Goal: Task Accomplishment & Management: Use online tool/utility

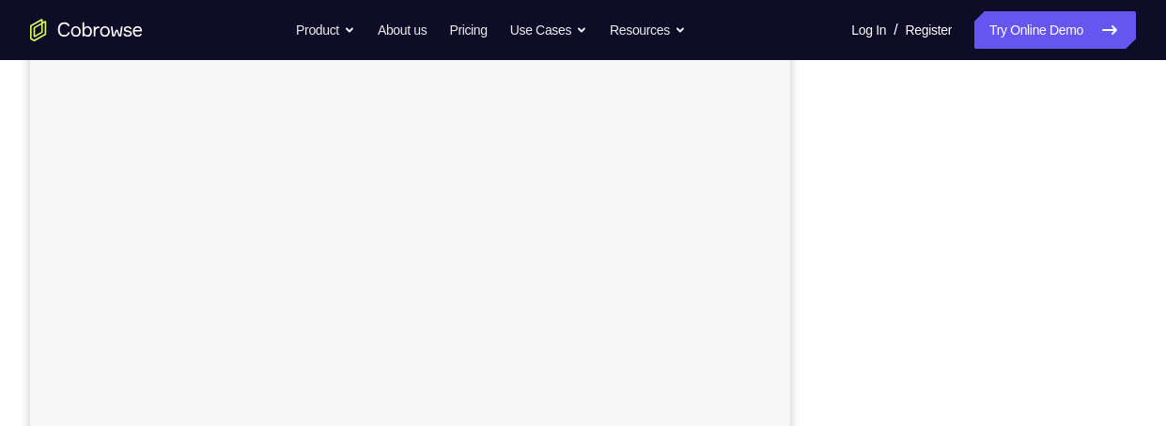
scroll to position [242, 0]
click at [934, 65] on div at bounding box center [985, 343] width 301 height 578
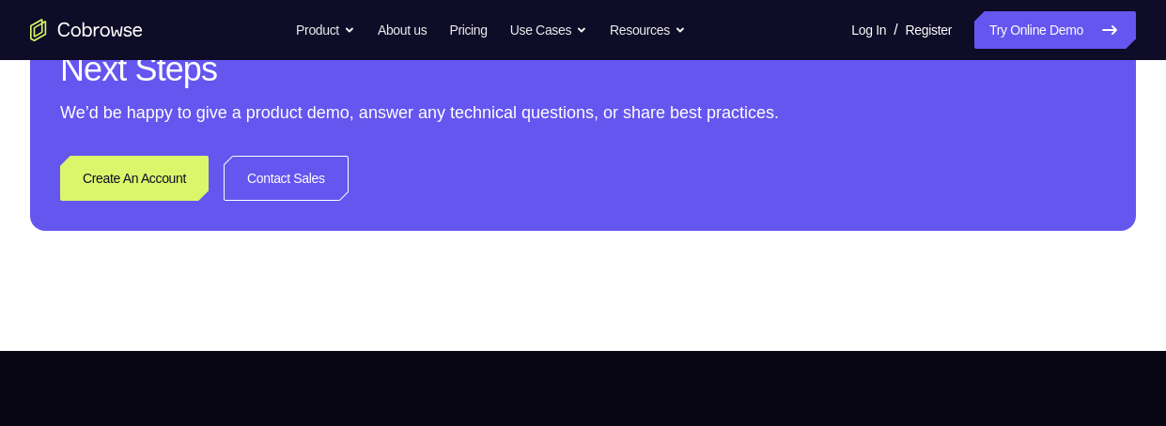
scroll to position [273, 0]
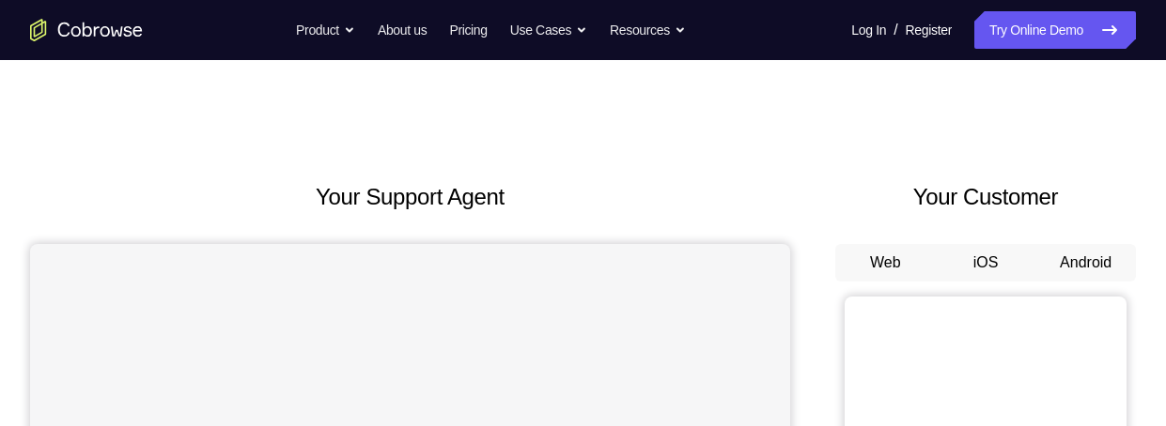
click at [1103, 259] on button "Android" at bounding box center [1085, 263] width 101 height 38
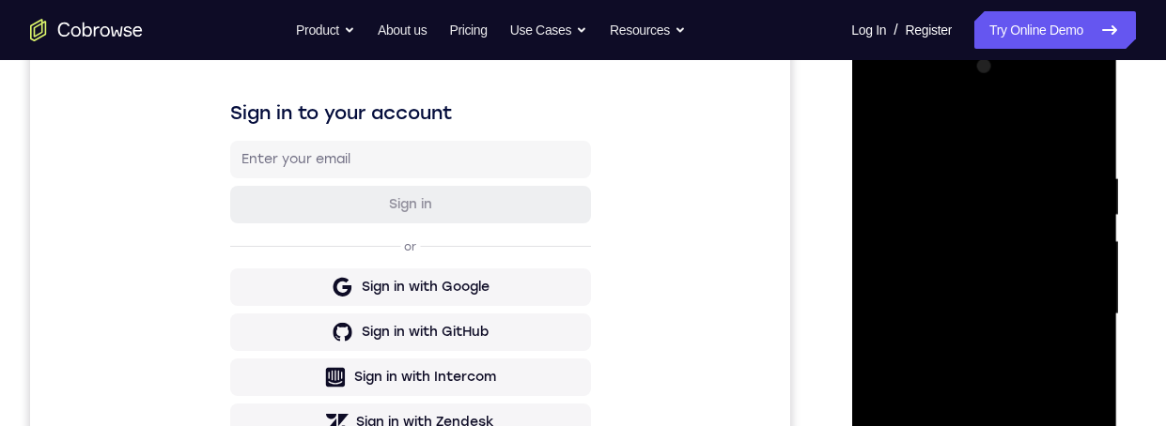
click at [986, 426] on div at bounding box center [983, 315] width 237 height 526
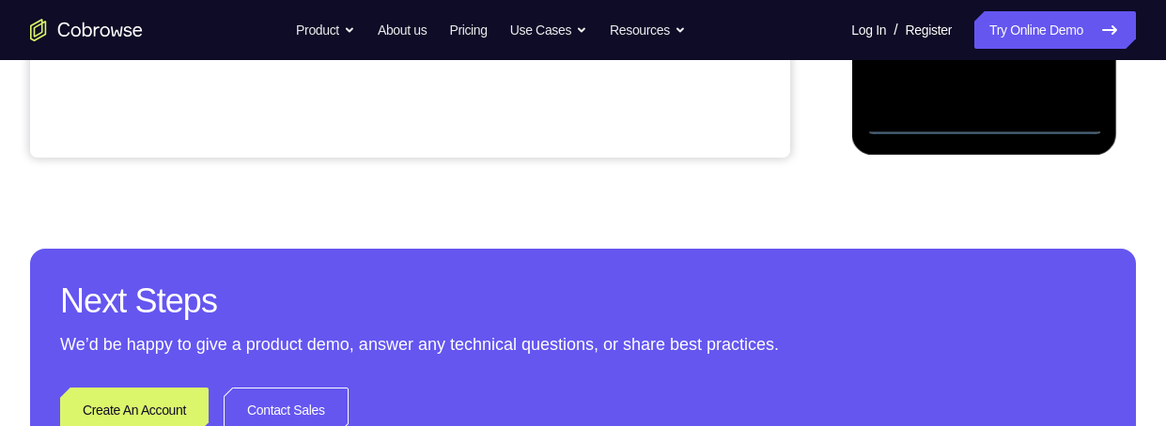
scroll to position [583, 0]
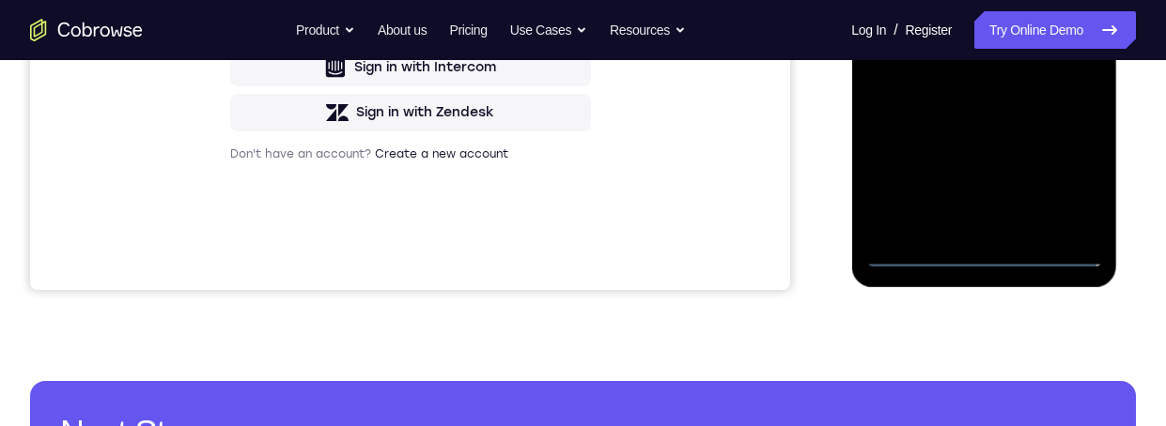
click at [1065, 171] on div at bounding box center [983, 5] width 237 height 526
click at [980, 0] on div at bounding box center [983, 5] width 237 height 526
click at [1065, 2] on div at bounding box center [983, 5] width 237 height 526
click at [956, 230] on div at bounding box center [983, 5] width 237 height 526
click at [944, 0] on div at bounding box center [983, 5] width 237 height 526
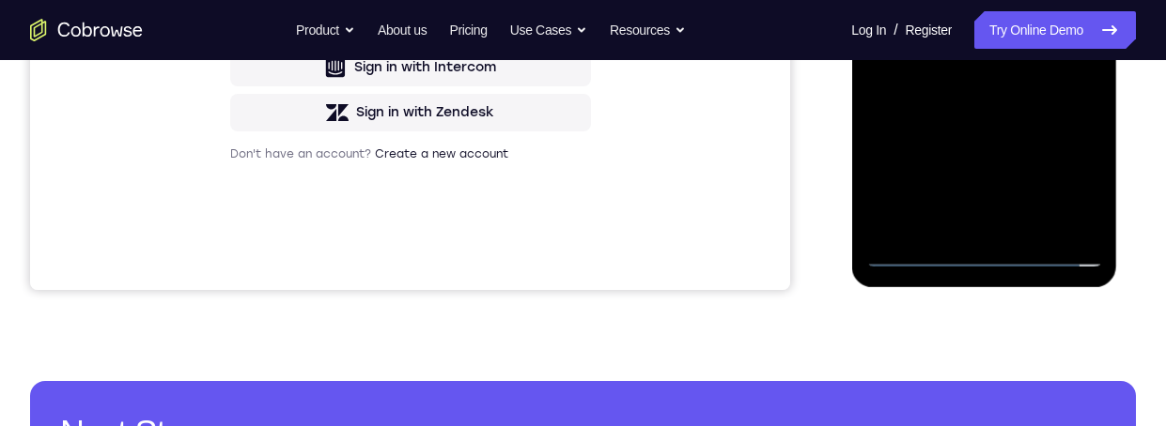
scroll to position [394, 0]
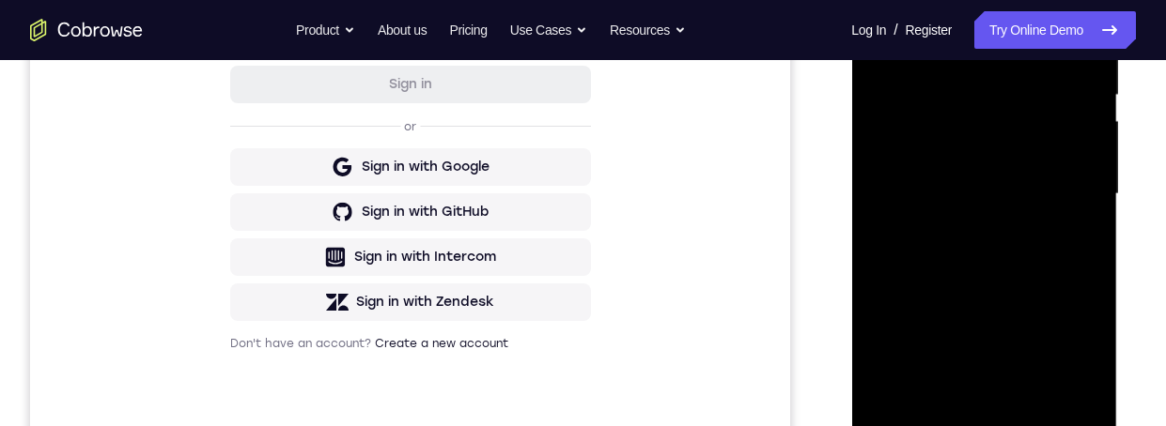
click at [1021, 146] on div at bounding box center [983, 194] width 237 height 526
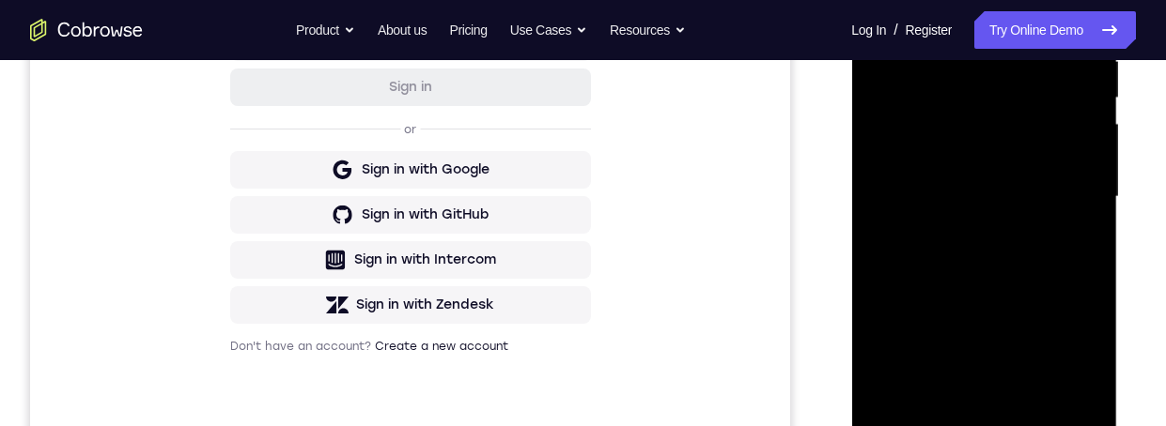
click at [1049, 197] on div at bounding box center [983, 197] width 237 height 526
click at [1034, 260] on div at bounding box center [983, 197] width 237 height 526
click at [1033, 259] on div at bounding box center [983, 197] width 237 height 526
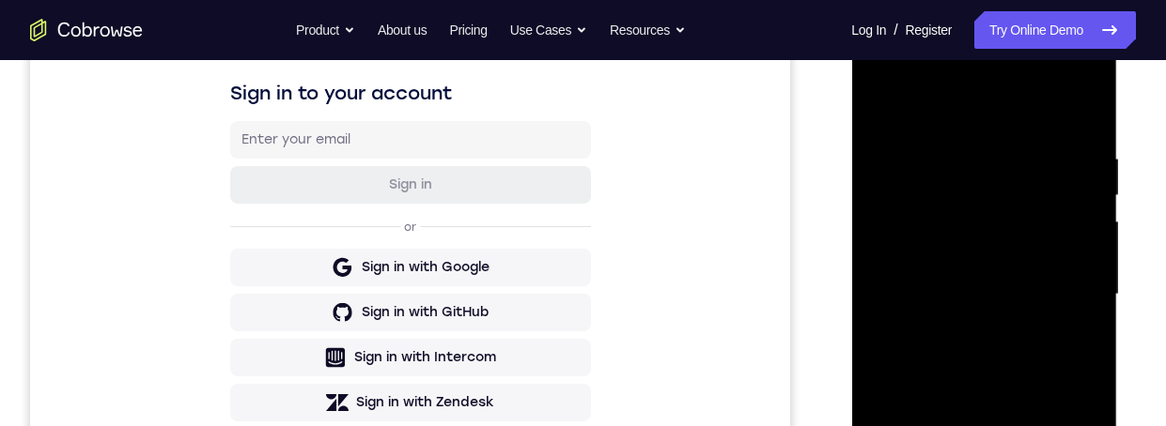
scroll to position [288, 0]
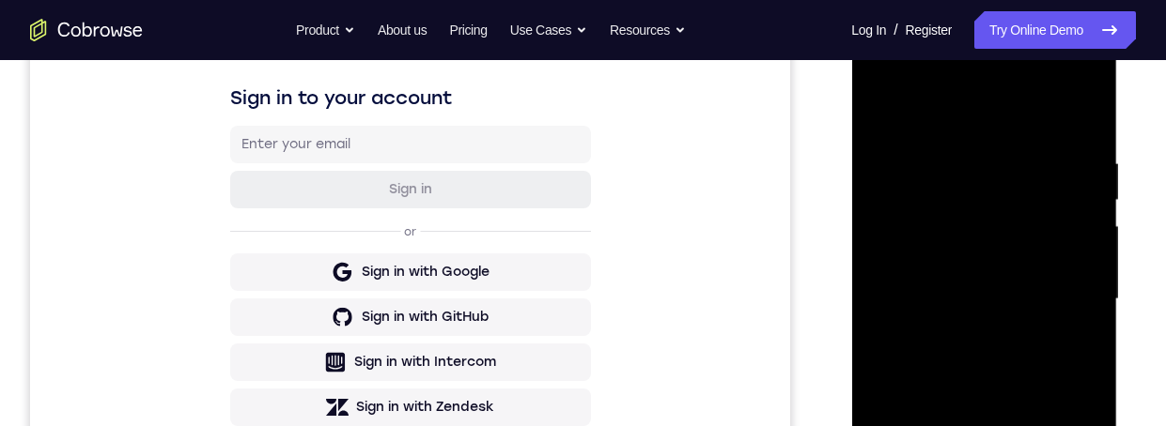
click at [1072, 75] on div at bounding box center [983, 300] width 237 height 526
click at [910, 87] on div at bounding box center [983, 300] width 237 height 526
click at [969, 210] on div at bounding box center [983, 300] width 237 height 526
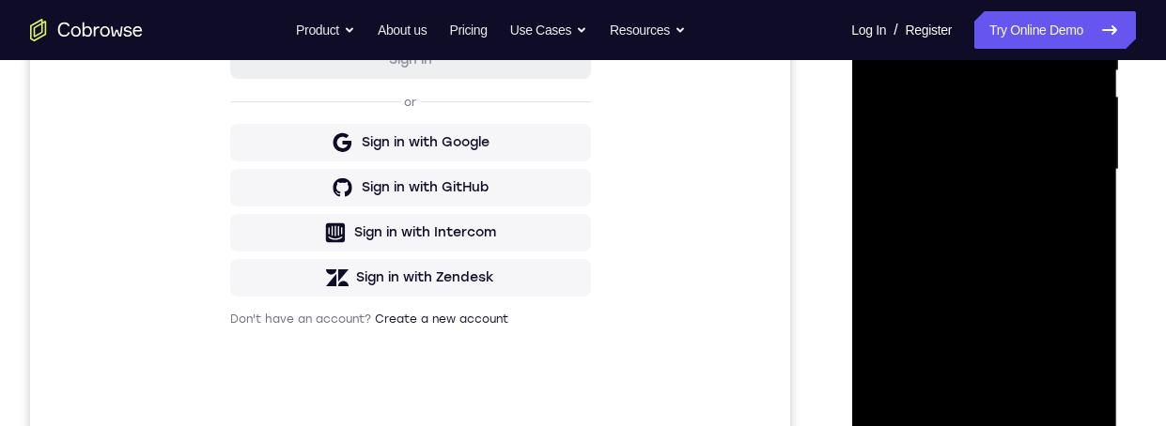
click at [918, 389] on div at bounding box center [983, 170] width 237 height 526
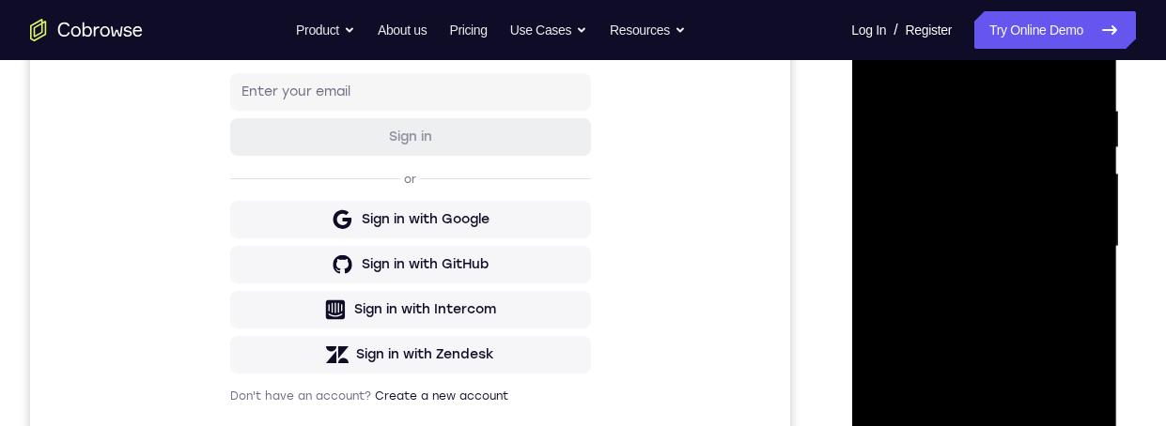
scroll to position [341, 0]
click at [1016, 170] on div at bounding box center [983, 247] width 237 height 526
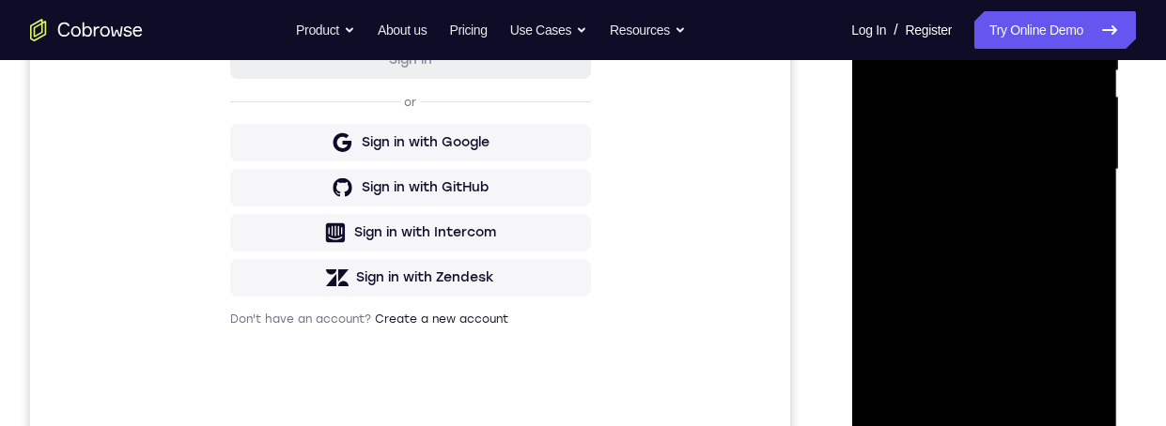
click at [924, 256] on div at bounding box center [983, 170] width 237 height 526
click at [1026, 108] on div at bounding box center [983, 170] width 237 height 526
click at [1025, 104] on div at bounding box center [983, 170] width 237 height 526
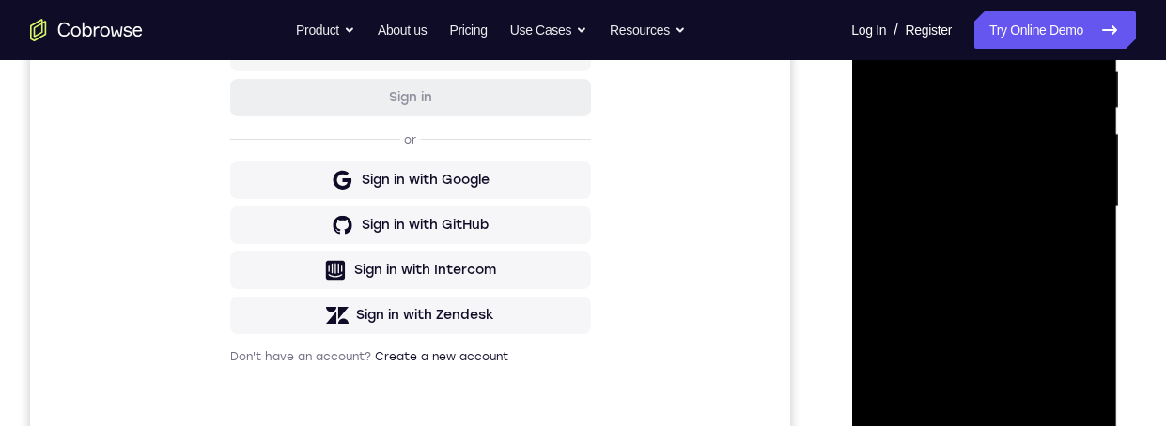
click at [1054, 125] on div at bounding box center [983, 208] width 237 height 526
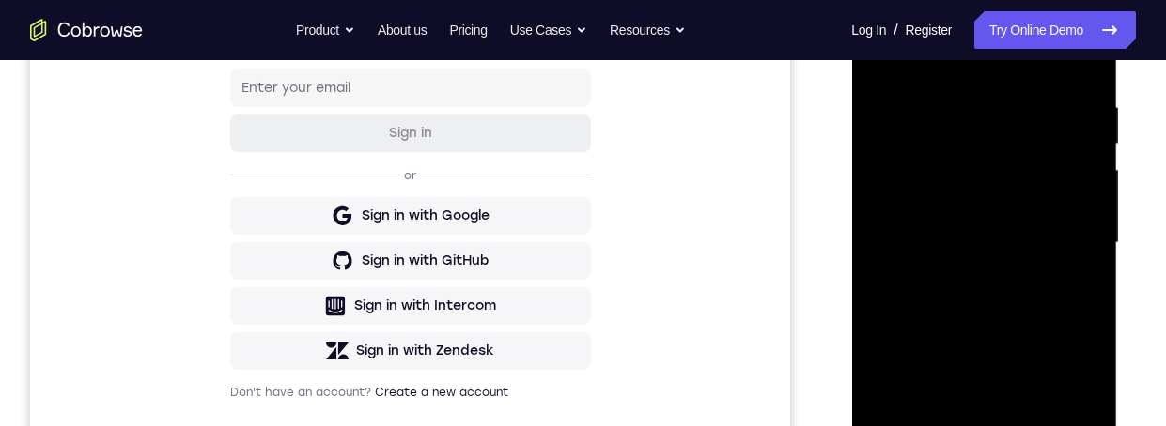
click at [917, 97] on div at bounding box center [983, 243] width 237 height 526
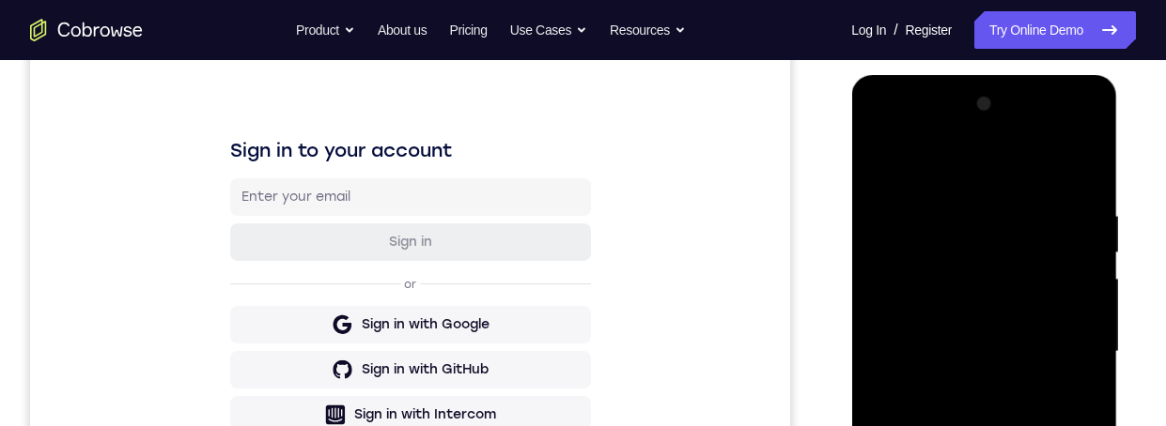
scroll to position [235, 0]
click at [1093, 175] on div at bounding box center [983, 353] width 237 height 526
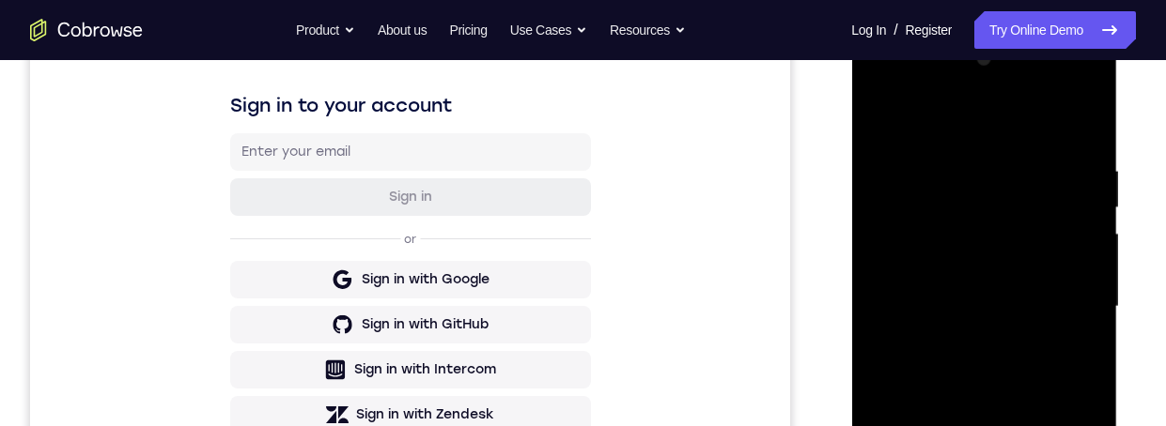
scroll to position [316, 0]
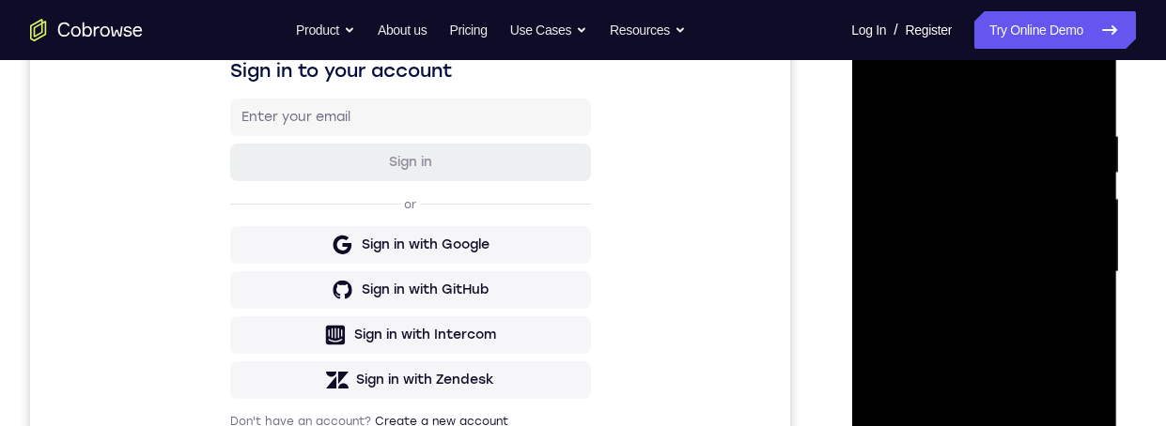
click at [899, 124] on div at bounding box center [983, 272] width 237 height 526
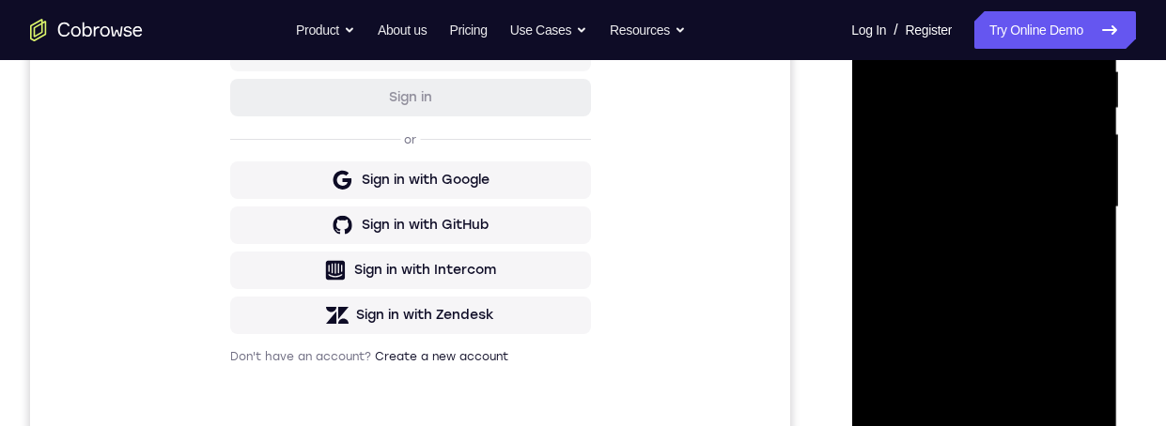
scroll to position [433, 0]
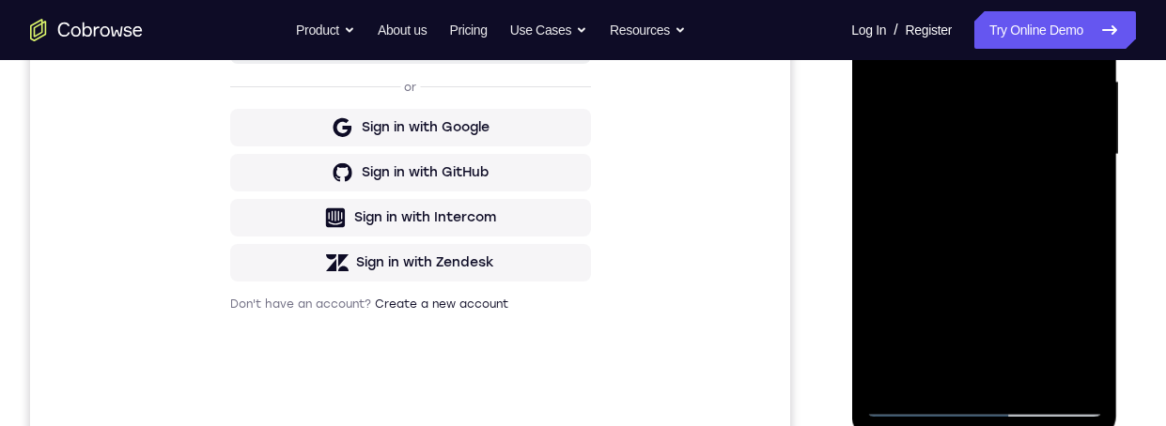
click at [1007, 340] on div at bounding box center [983, 155] width 237 height 526
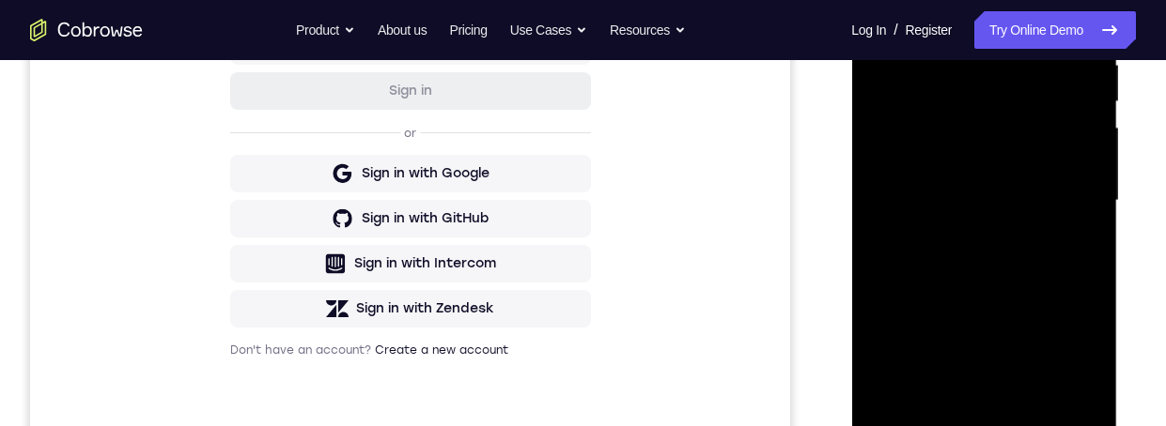
scroll to position [380, 0]
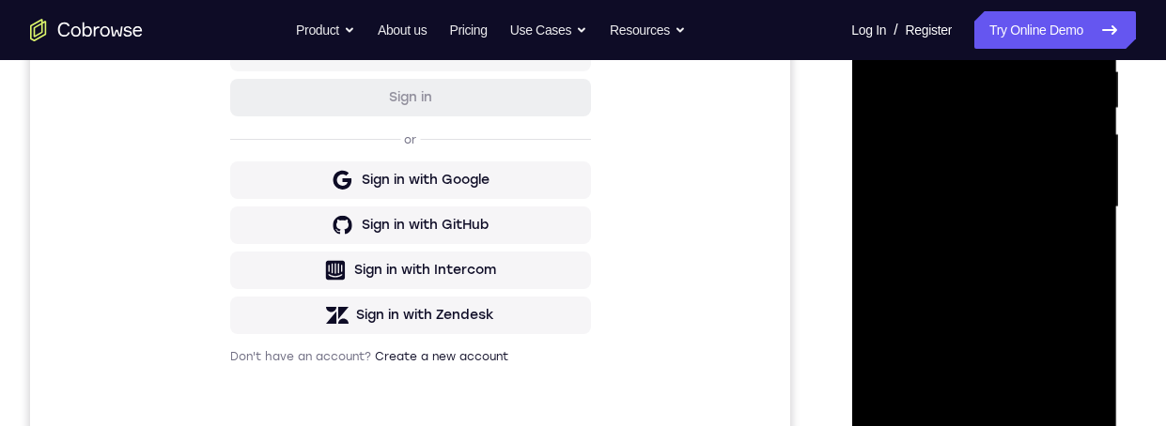
click at [1038, 198] on div at bounding box center [983, 208] width 237 height 526
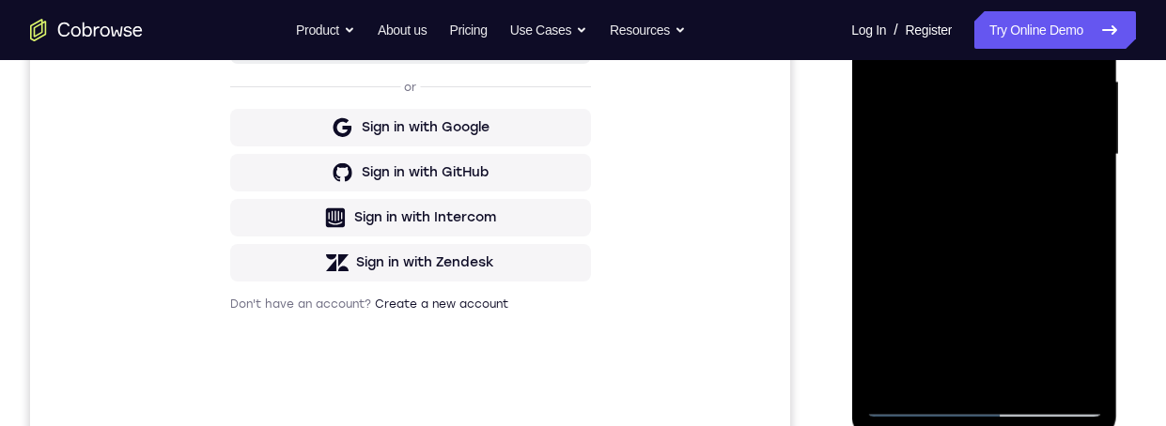
scroll to position [434, 0]
click at [1006, 366] on div at bounding box center [983, 154] width 237 height 526
click at [1033, 183] on div at bounding box center [983, 154] width 237 height 526
click at [1016, 136] on div at bounding box center [983, 154] width 237 height 526
click at [1008, 186] on div at bounding box center [983, 154] width 237 height 526
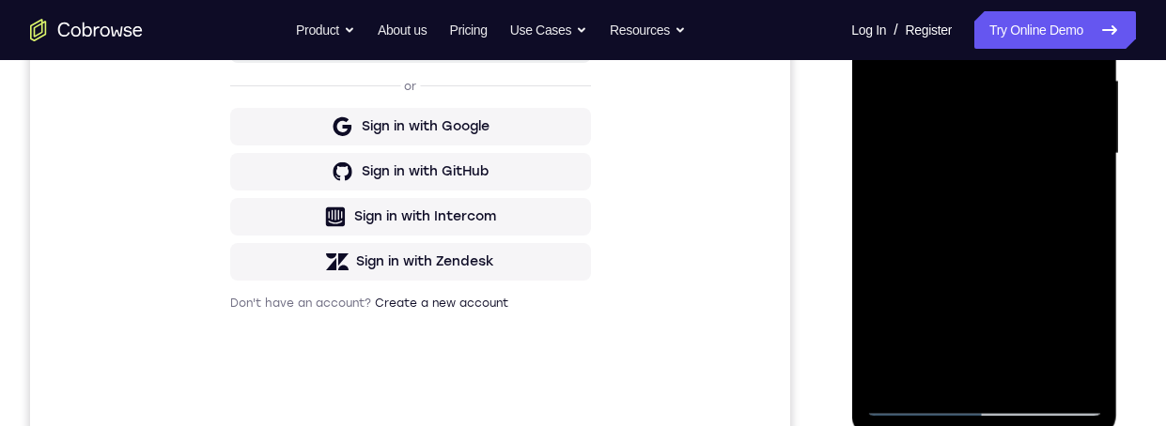
click at [986, 307] on div at bounding box center [983, 154] width 237 height 526
click at [1036, 373] on div at bounding box center [983, 154] width 237 height 526
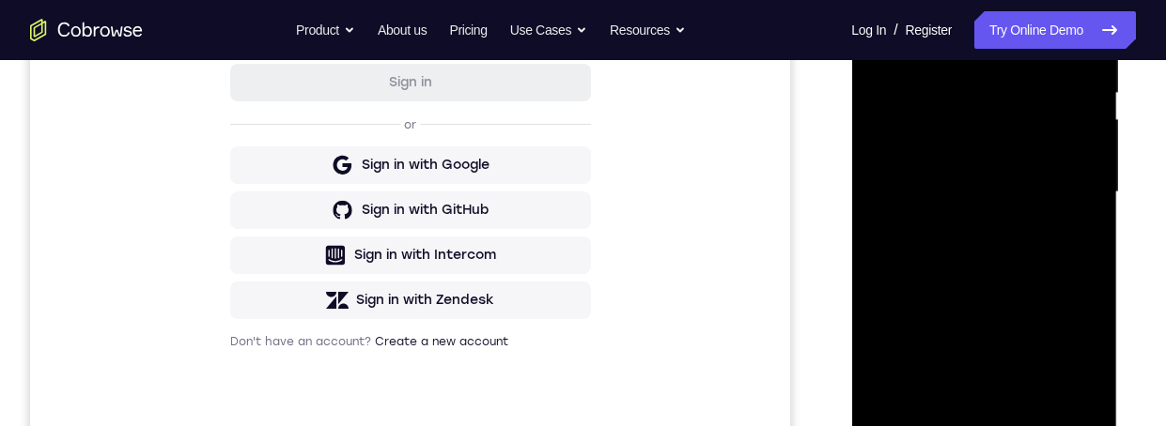
scroll to position [391, 0]
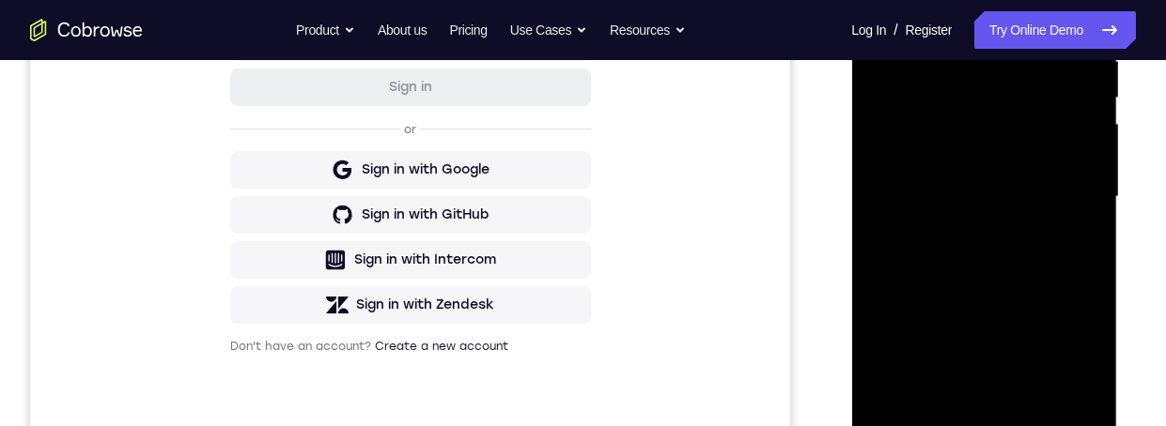
click at [1067, 247] on div at bounding box center [983, 197] width 237 height 526
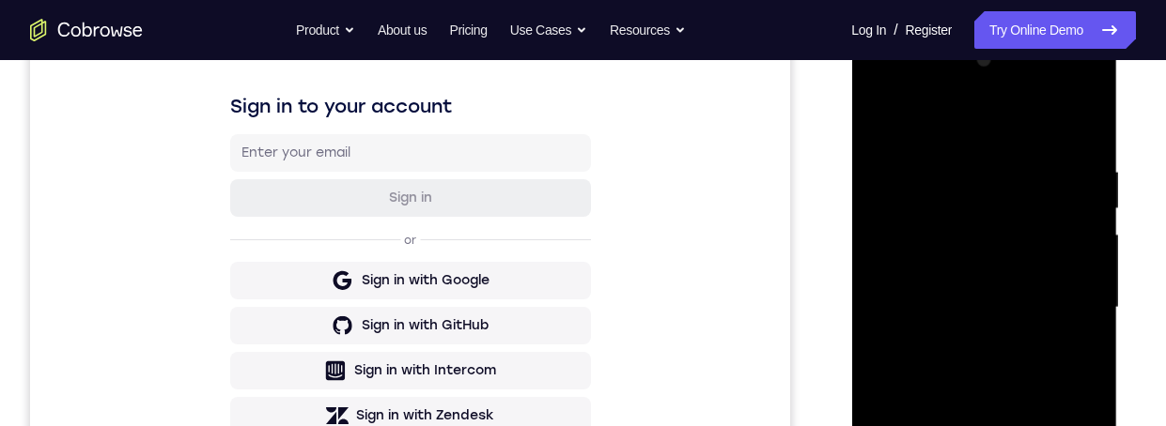
click at [1069, 95] on div at bounding box center [983, 308] width 237 height 526
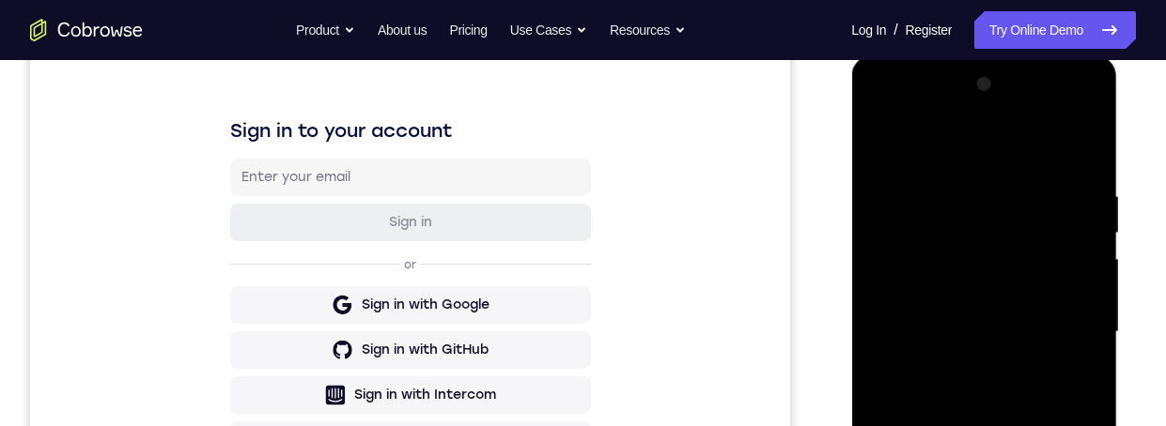
click at [1014, 191] on div at bounding box center [983, 333] width 237 height 526
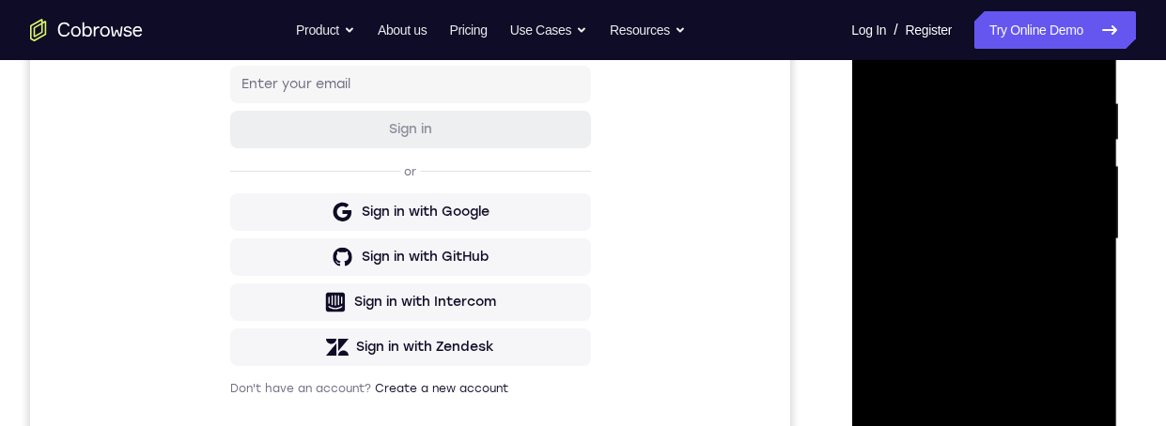
click at [905, 98] on div at bounding box center [983, 240] width 237 height 526
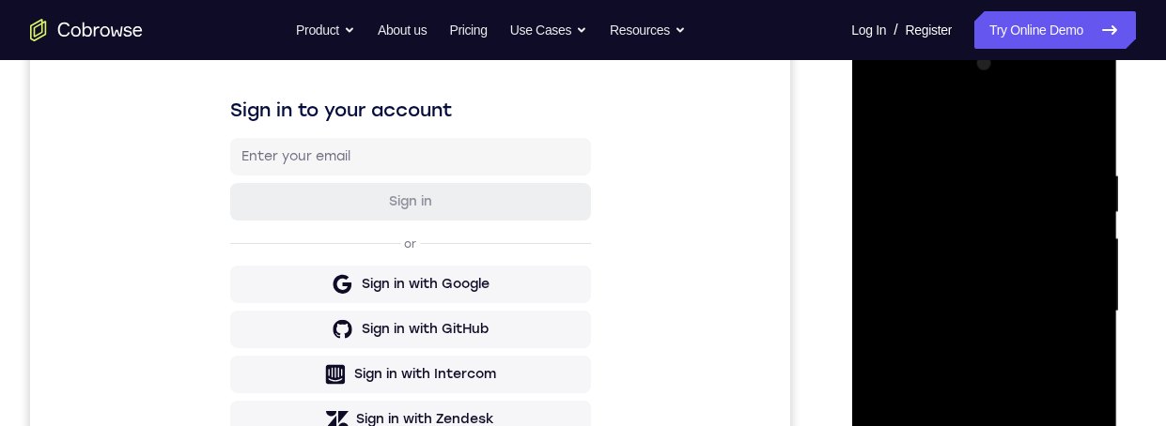
click at [1093, 163] on div at bounding box center [983, 312] width 237 height 526
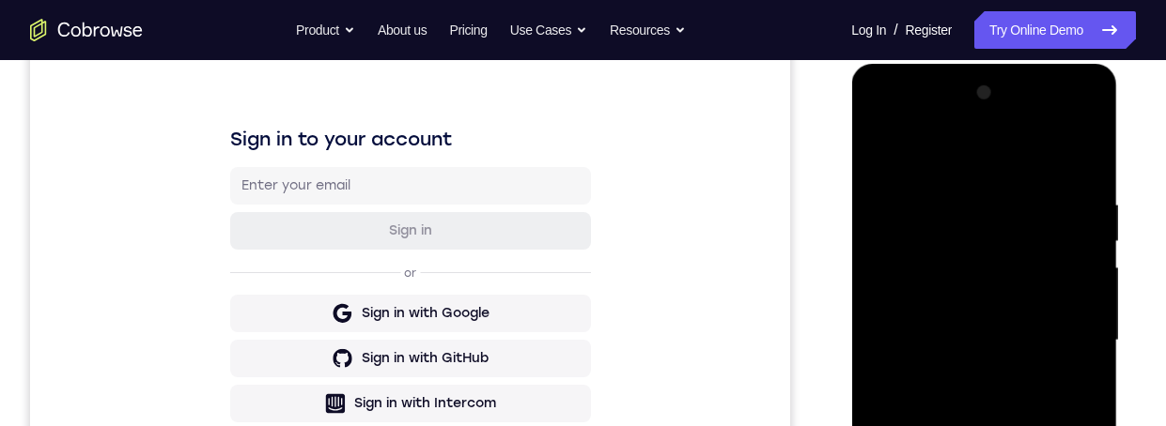
click at [1021, 164] on div at bounding box center [983, 341] width 237 height 526
click at [965, 239] on div at bounding box center [983, 341] width 237 height 526
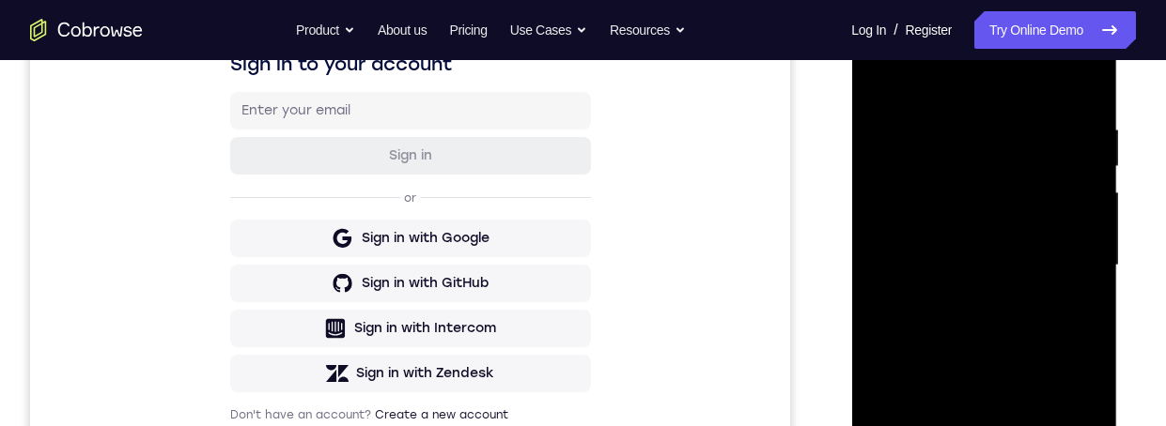
click at [1007, 351] on div at bounding box center [983, 266] width 237 height 526
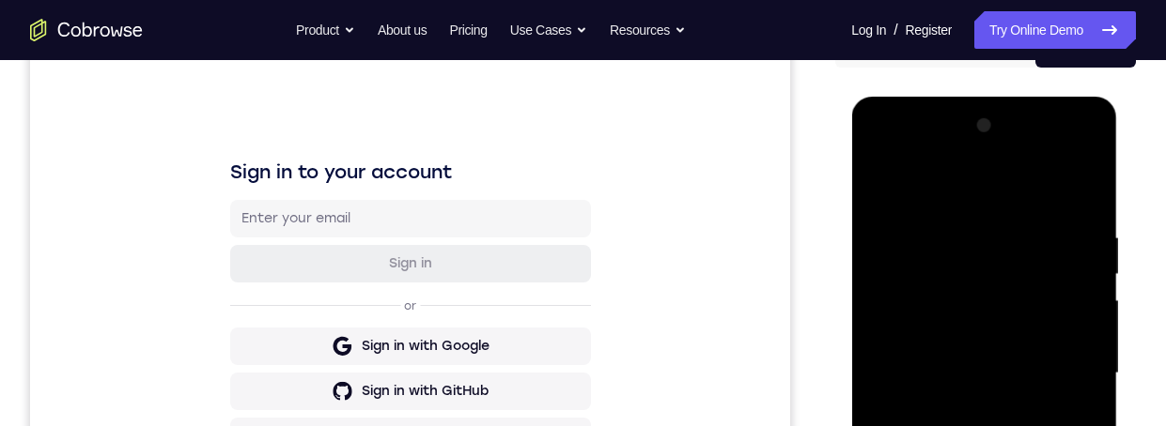
click at [1094, 231] on div at bounding box center [983, 374] width 237 height 526
click at [1018, 339] on div at bounding box center [983, 374] width 237 height 526
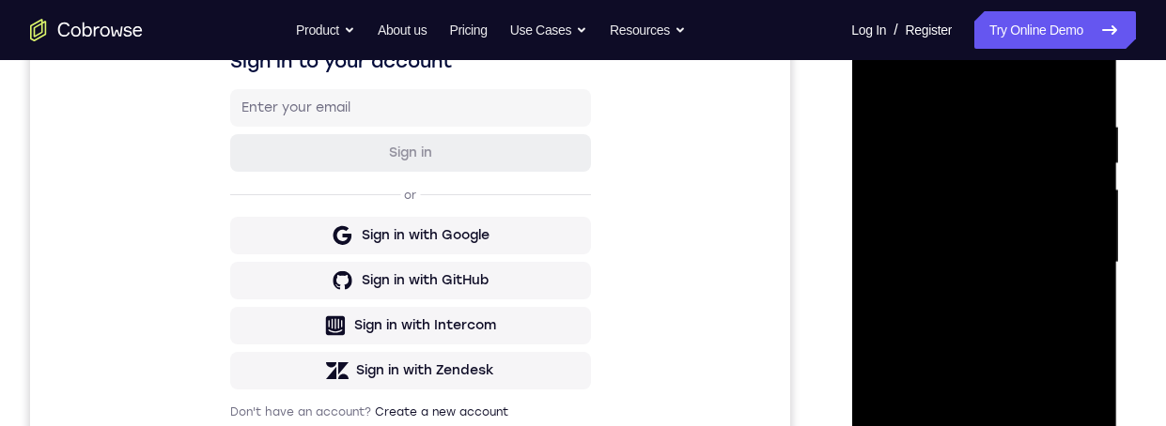
scroll to position [350, 0]
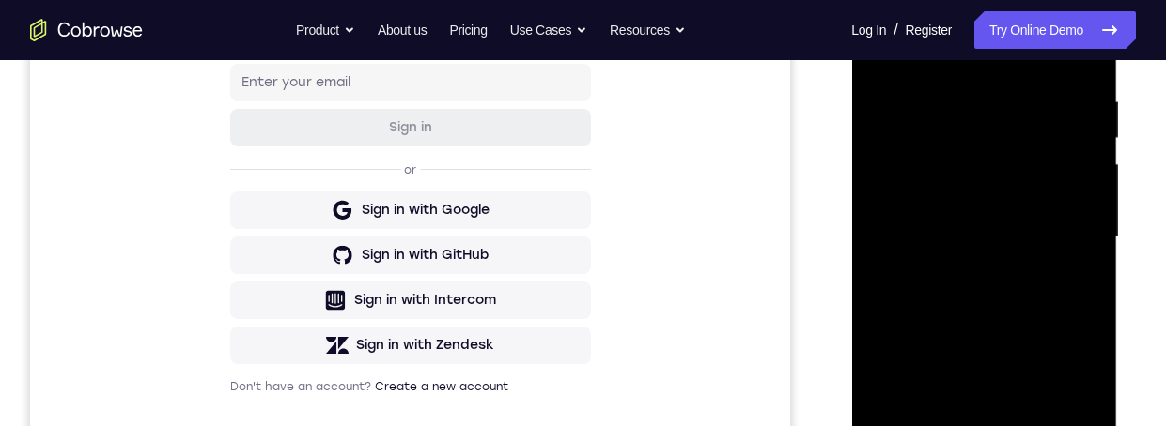
click at [901, 329] on div at bounding box center [983, 238] width 237 height 526
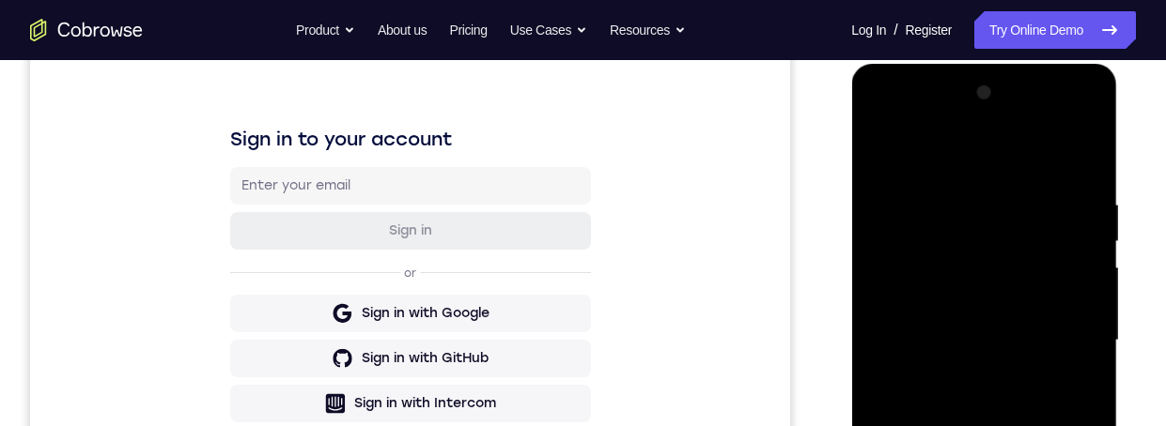
click at [1069, 127] on div at bounding box center [983, 341] width 237 height 526
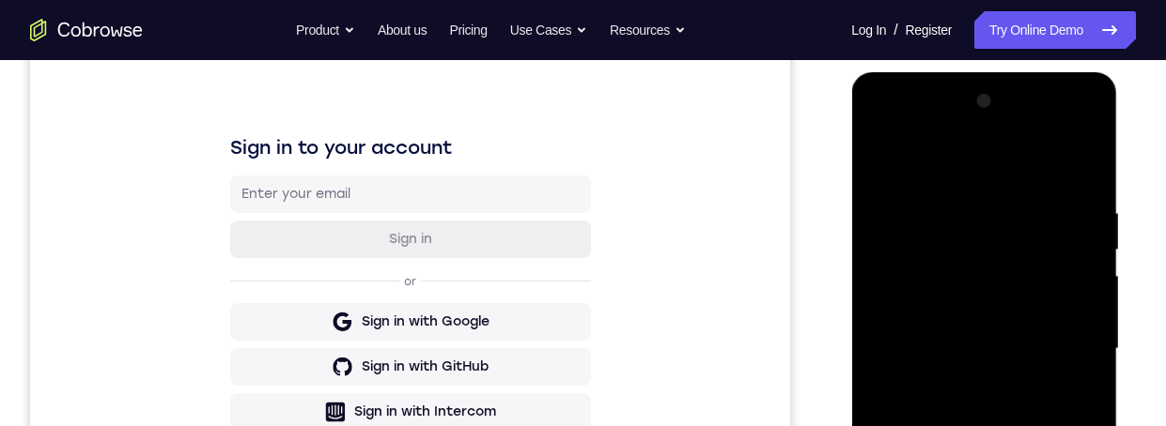
scroll to position [280, 0]
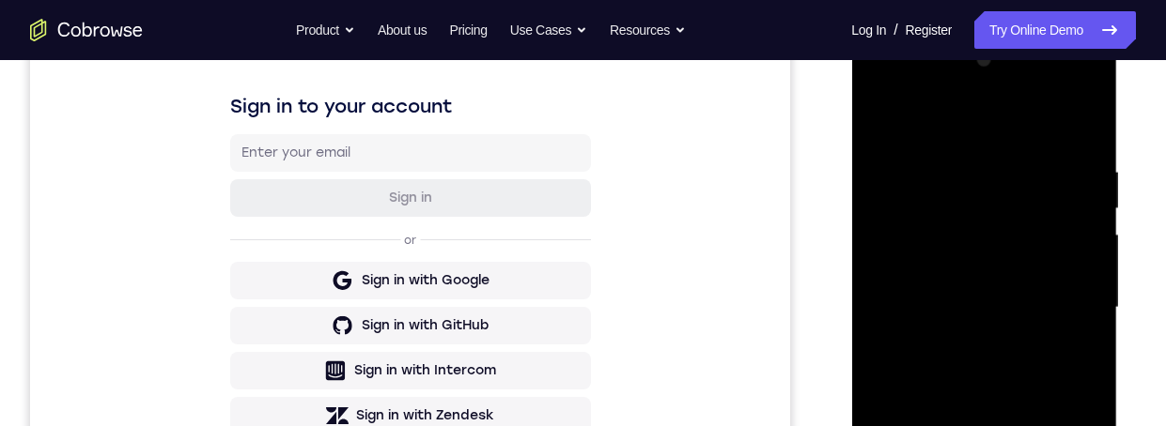
click at [1018, 126] on div at bounding box center [983, 308] width 237 height 526
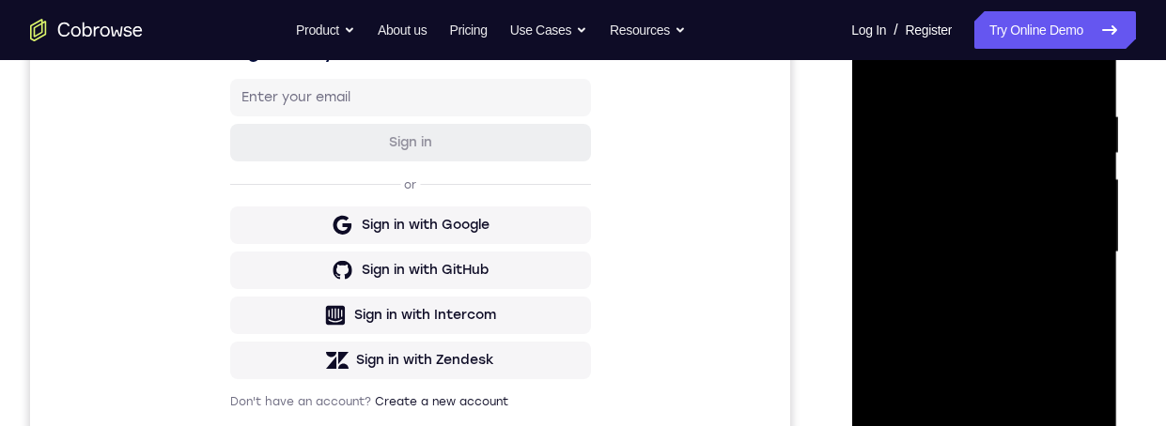
click at [1025, 248] on div at bounding box center [983, 253] width 237 height 526
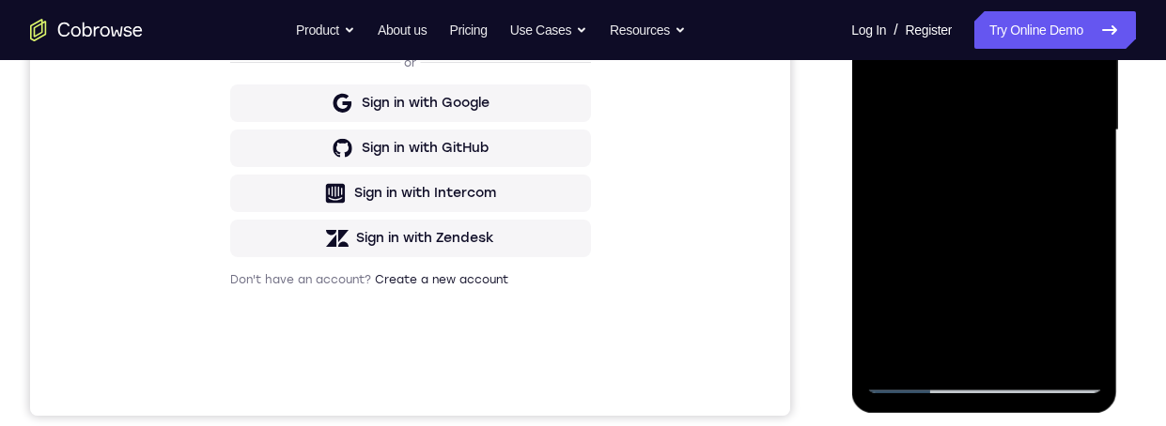
scroll to position [479, 0]
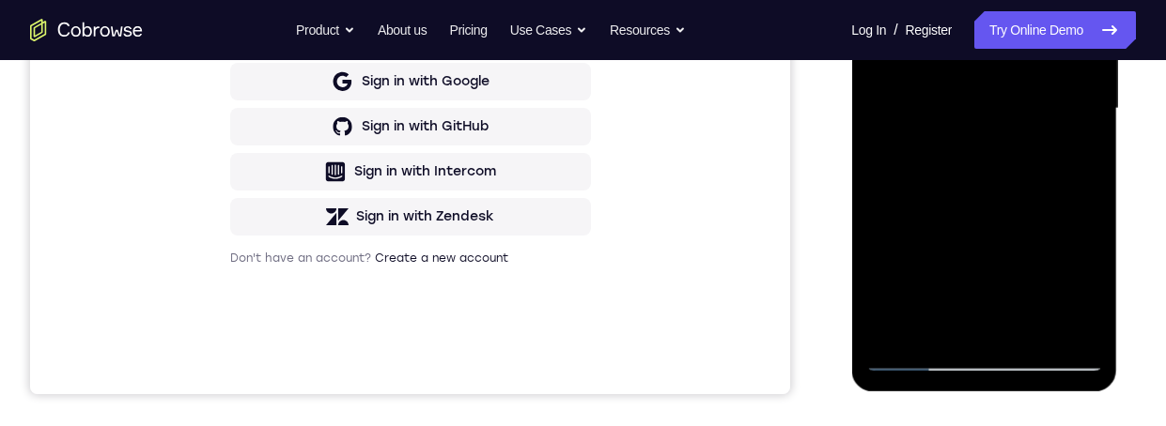
click at [1000, 194] on div at bounding box center [983, 109] width 237 height 526
click at [1027, 154] on div at bounding box center [983, 109] width 237 height 526
click at [1055, 154] on div at bounding box center [983, 109] width 237 height 526
click at [1028, 163] on div at bounding box center [983, 109] width 237 height 526
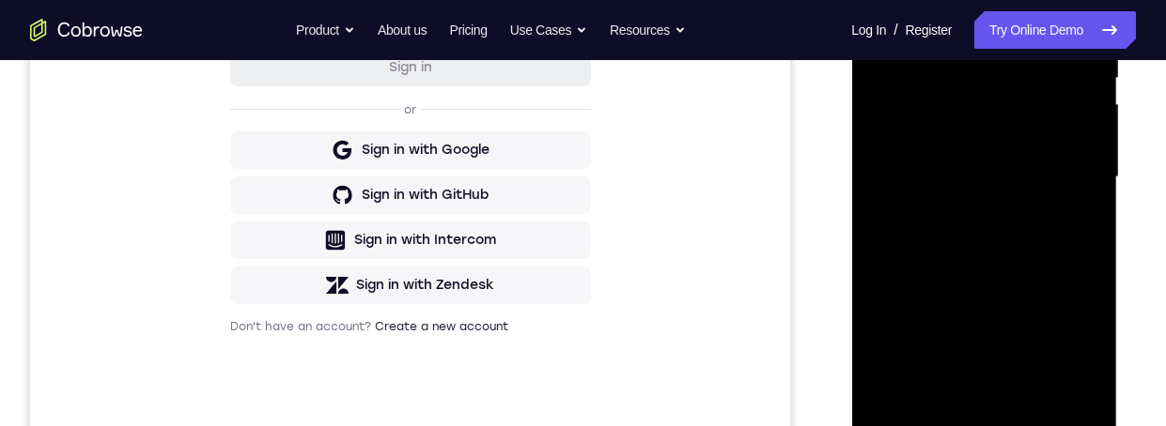
click at [1031, 169] on div at bounding box center [983, 178] width 237 height 526
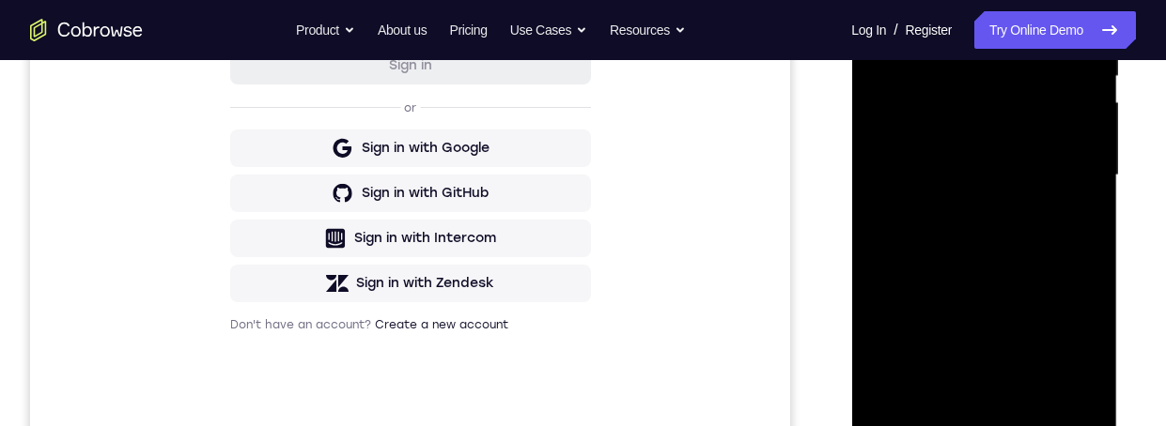
click at [913, 150] on div at bounding box center [983, 176] width 237 height 526
click at [1084, 395] on div at bounding box center [983, 176] width 237 height 526
click at [1017, 219] on div at bounding box center [983, 176] width 237 height 526
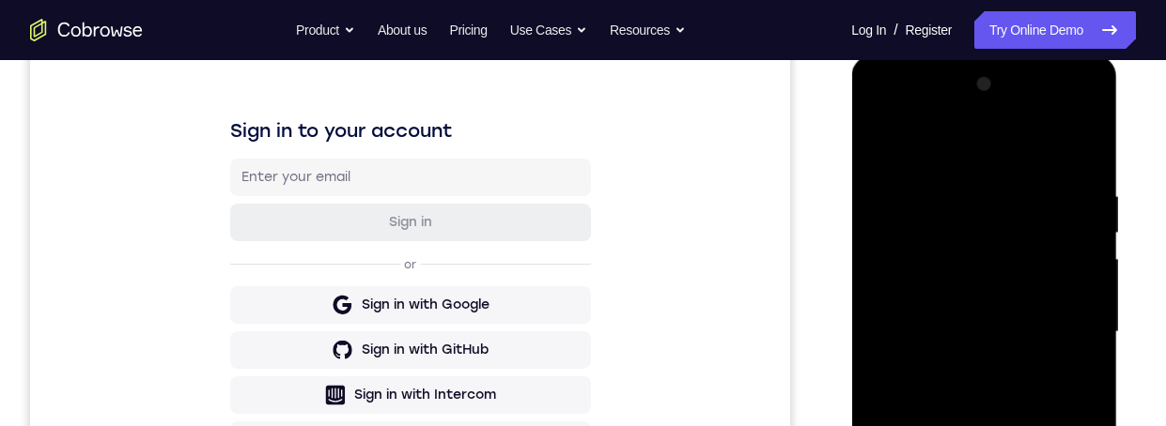
scroll to position [205, 0]
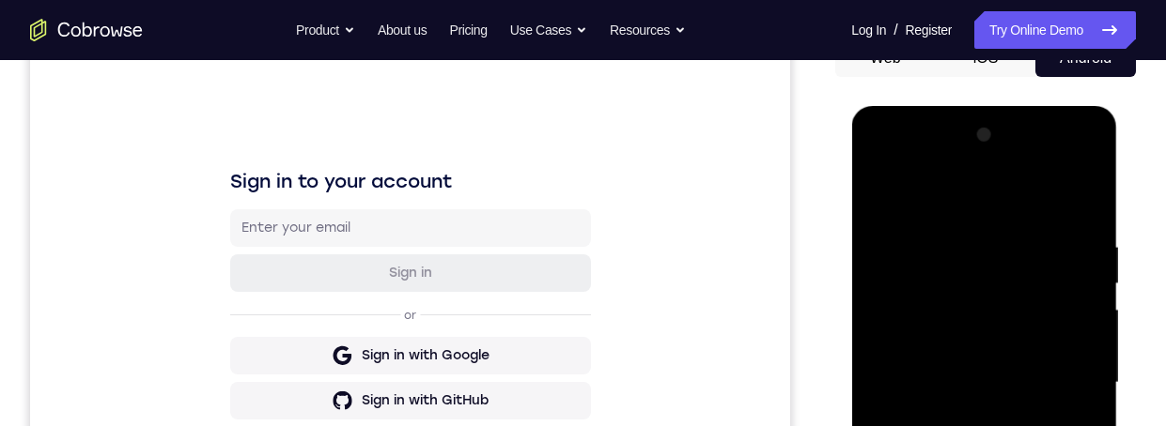
click at [1063, 156] on div at bounding box center [983, 383] width 237 height 526
click at [1010, 205] on div at bounding box center [983, 383] width 237 height 526
click at [1062, 163] on div at bounding box center [983, 383] width 237 height 526
click at [1005, 243] on div at bounding box center [983, 383] width 237 height 526
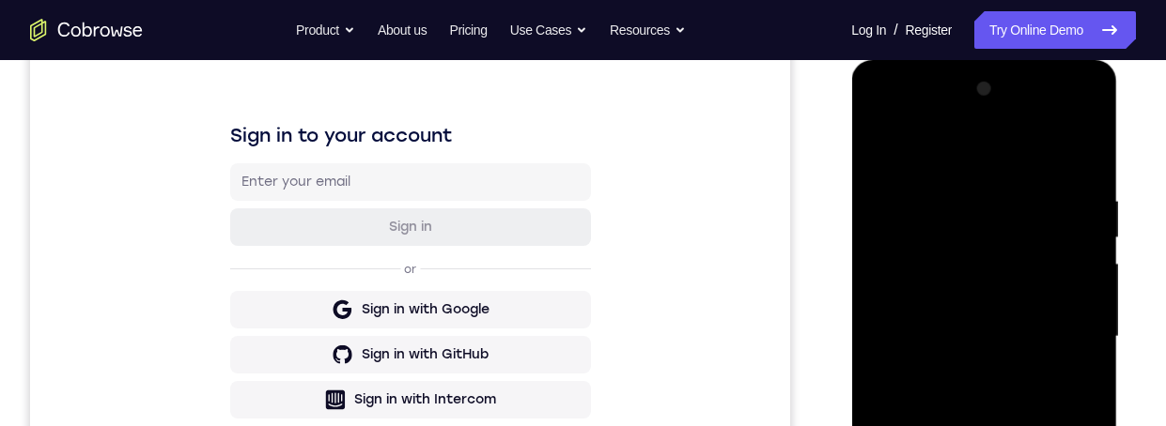
scroll to position [296, 0]
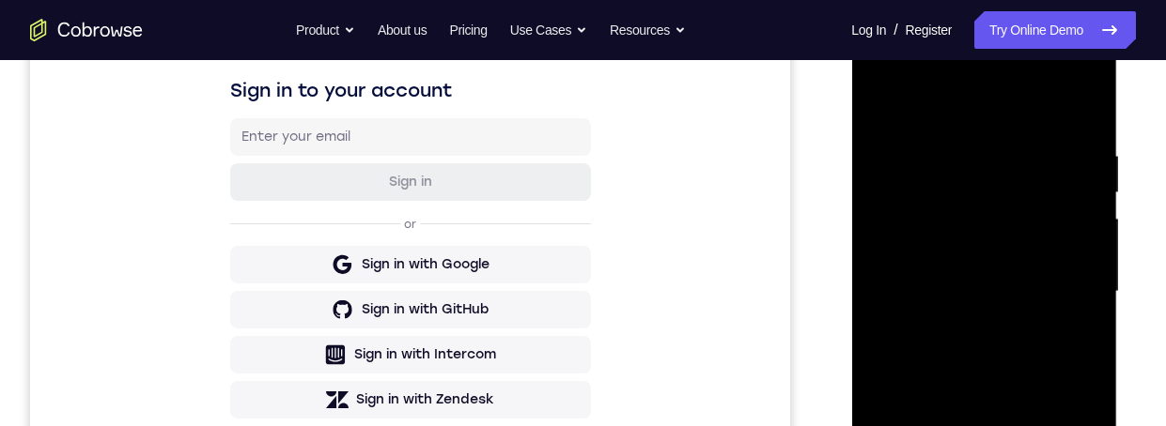
click at [896, 150] on div at bounding box center [983, 292] width 237 height 526
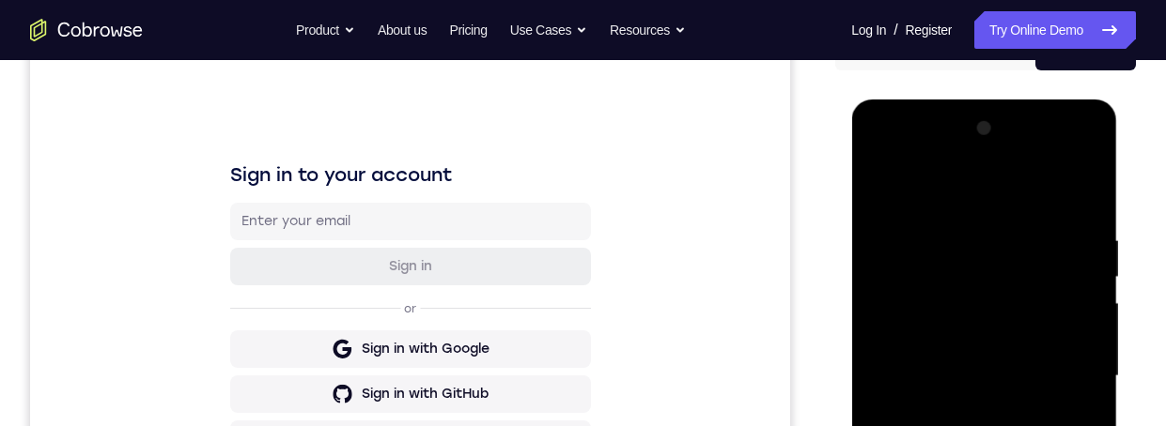
scroll to position [272, 0]
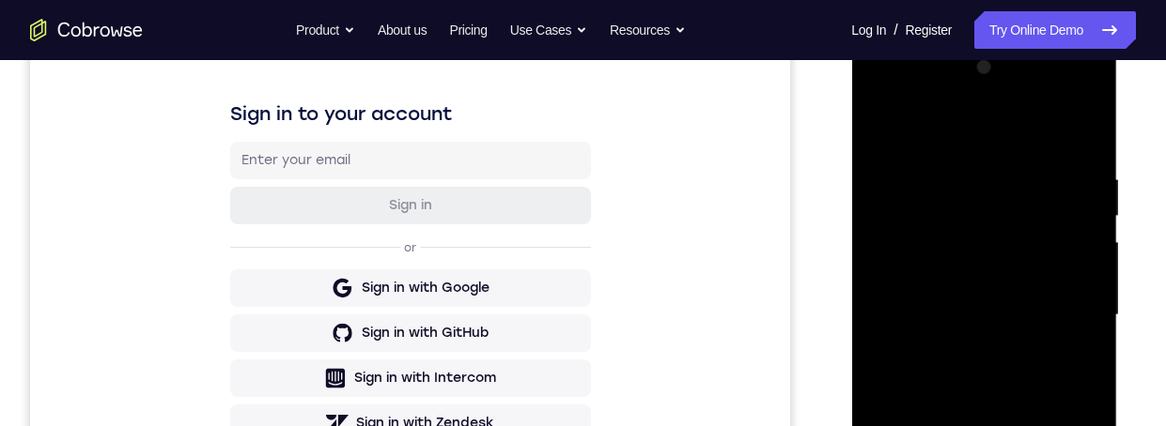
click at [910, 174] on div at bounding box center [983, 316] width 237 height 526
click at [1039, 224] on div at bounding box center [983, 316] width 237 height 526
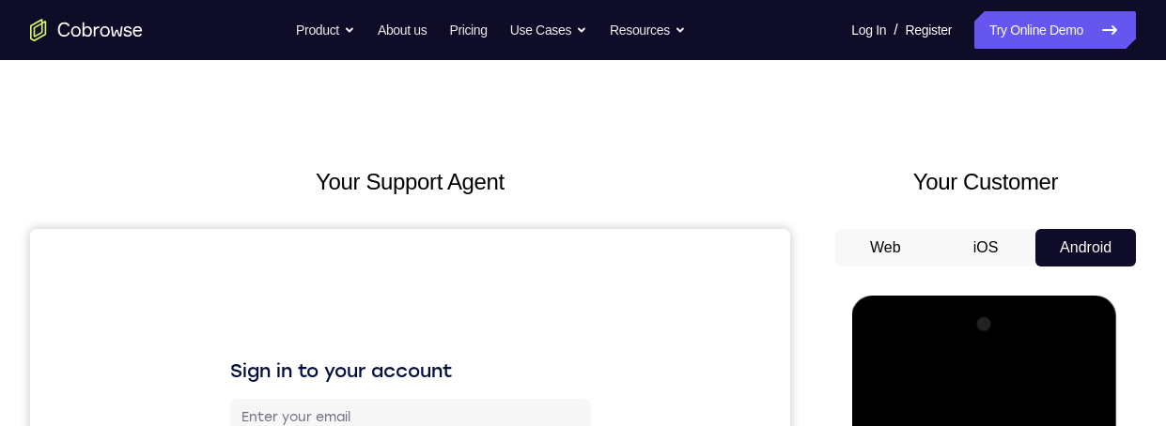
scroll to position [294, 0]
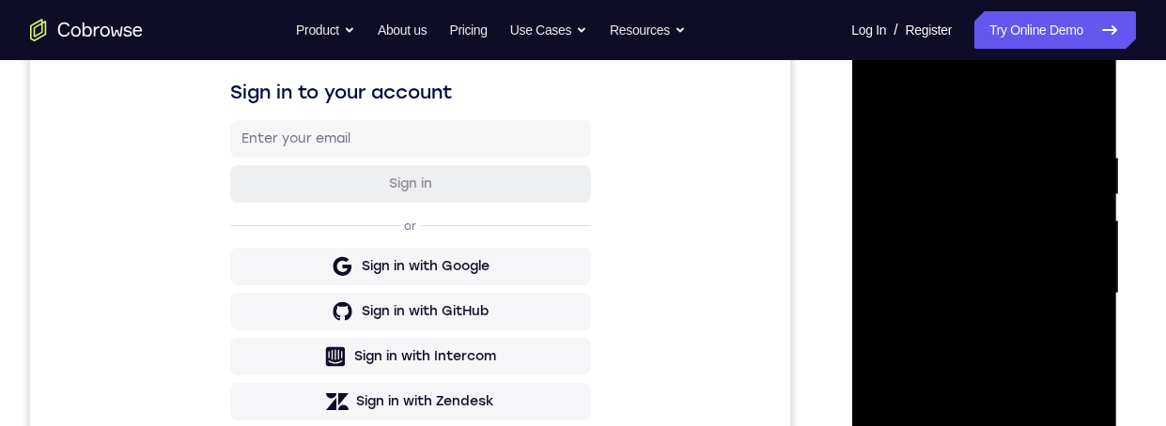
click at [905, 151] on div at bounding box center [983, 294] width 237 height 526
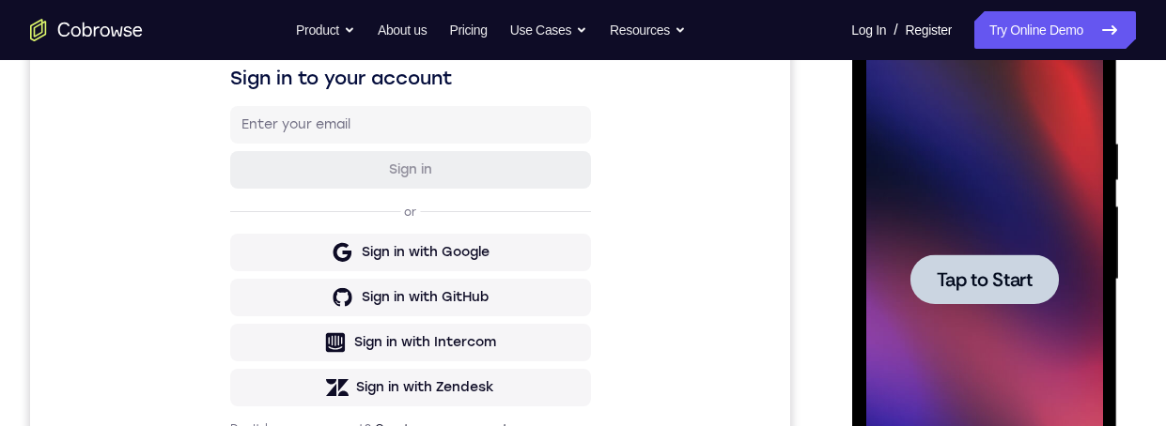
scroll to position [451, 0]
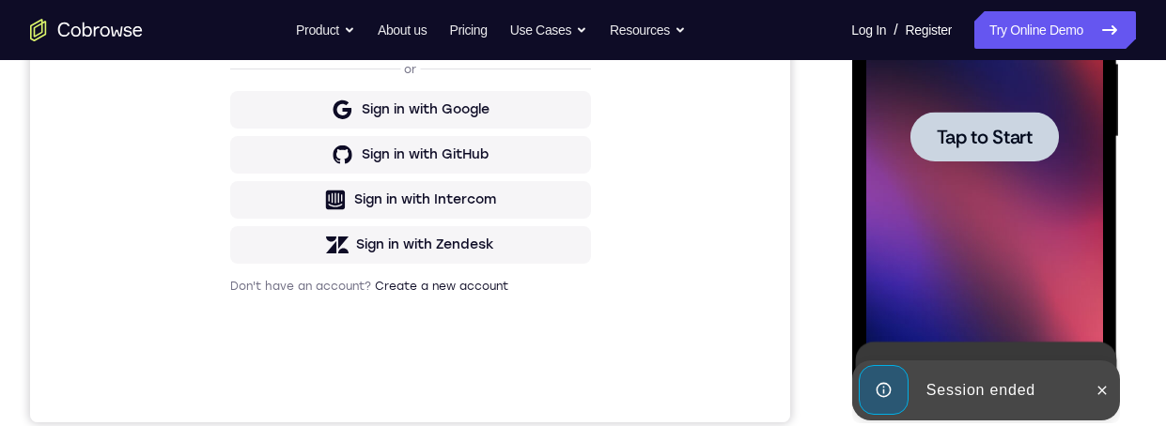
click at [1039, 249] on div at bounding box center [983, 137] width 237 height 526
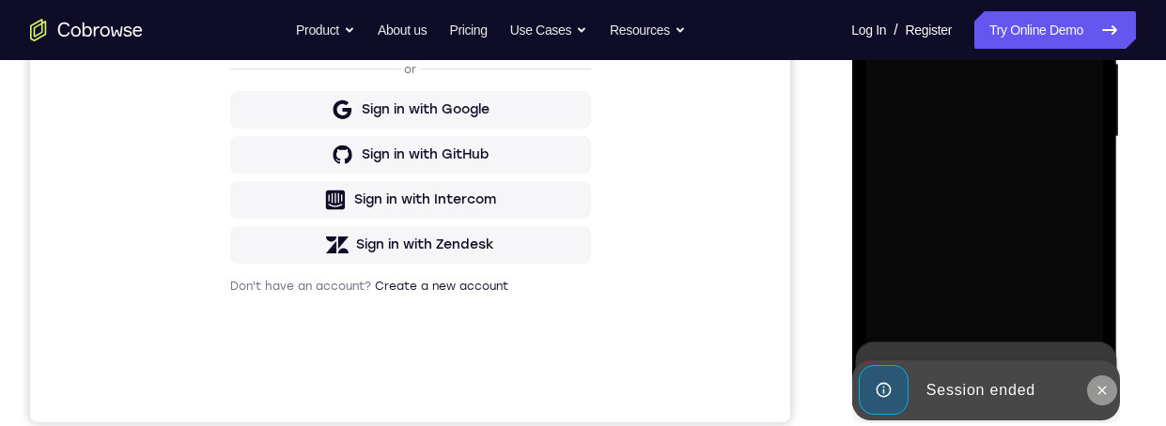
click at [1109, 383] on icon at bounding box center [1100, 390] width 15 height 15
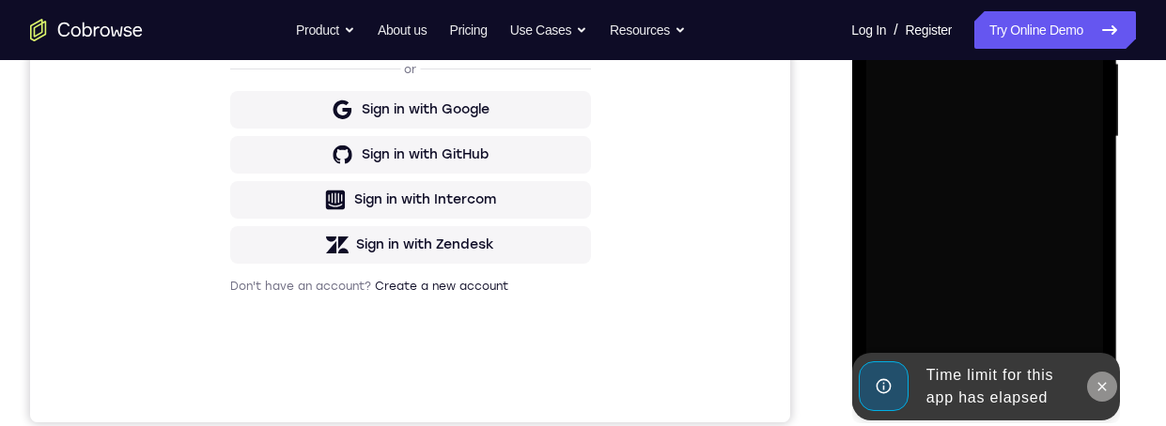
click at [1110, 379] on button at bounding box center [1101, 387] width 30 height 30
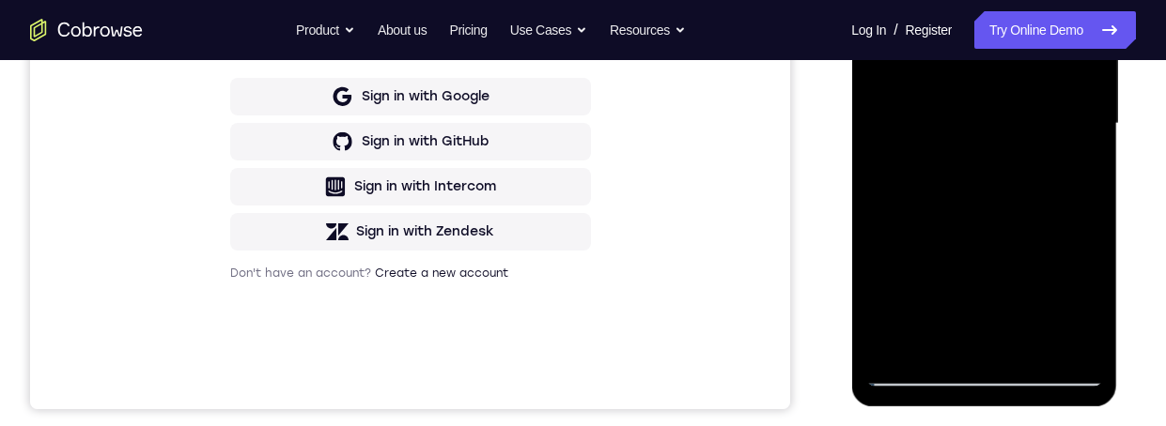
scroll to position [550, 0]
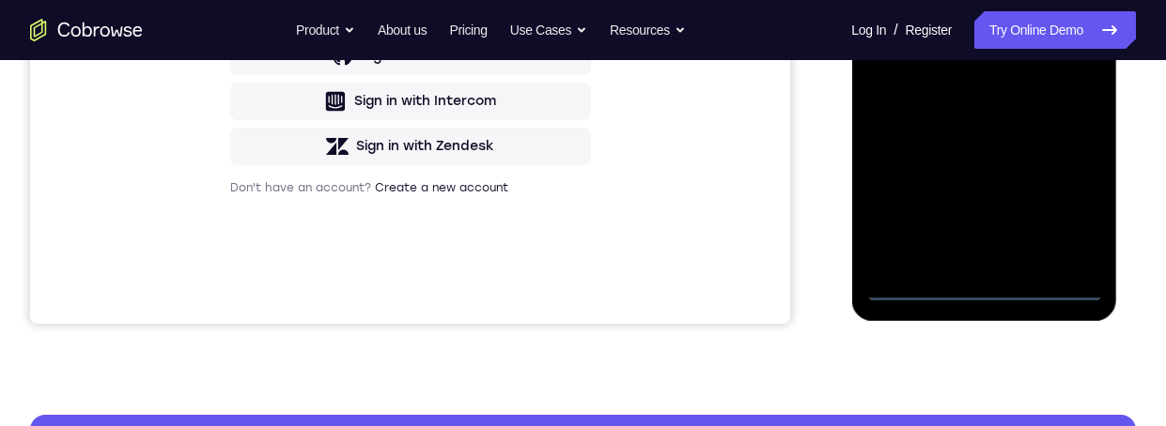
click at [993, 298] on div at bounding box center [983, 38] width 237 height 526
click at [998, 294] on div at bounding box center [983, 38] width 237 height 526
click at [991, 300] on div at bounding box center [983, 38] width 237 height 526
click at [997, 296] on div at bounding box center [983, 38] width 237 height 526
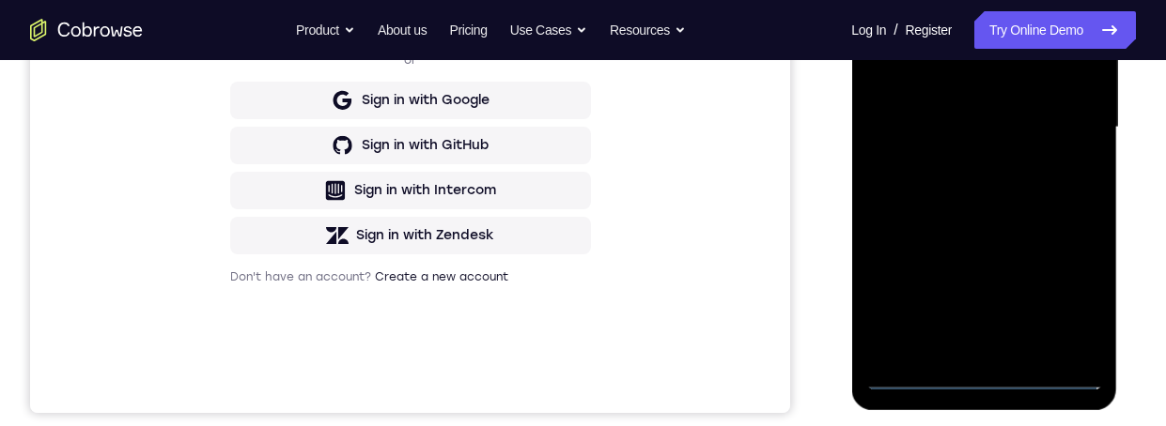
click at [1067, 292] on div at bounding box center [983, 128] width 237 height 526
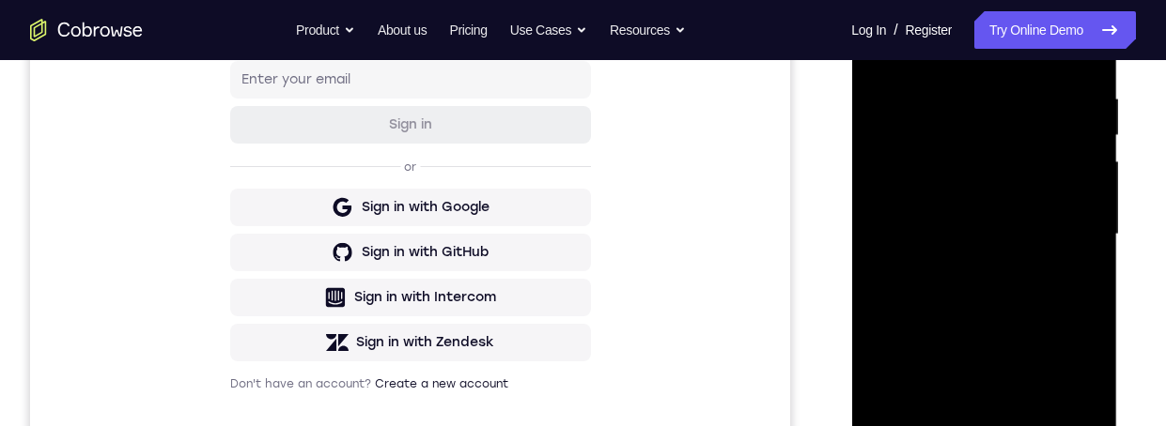
click at [1074, 400] on div at bounding box center [983, 235] width 237 height 526
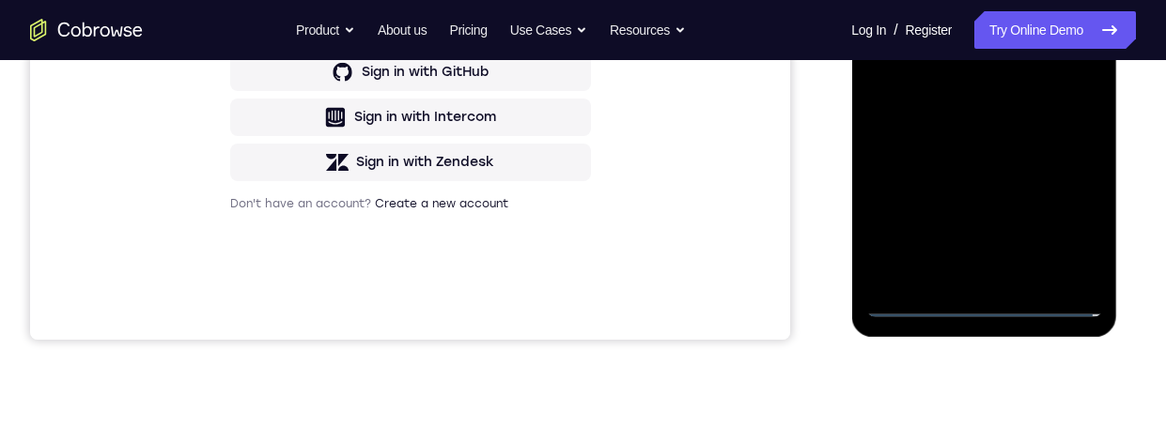
click at [1069, 226] on div at bounding box center [983, 54] width 237 height 526
click at [1069, 234] on div at bounding box center [983, 54] width 237 height 526
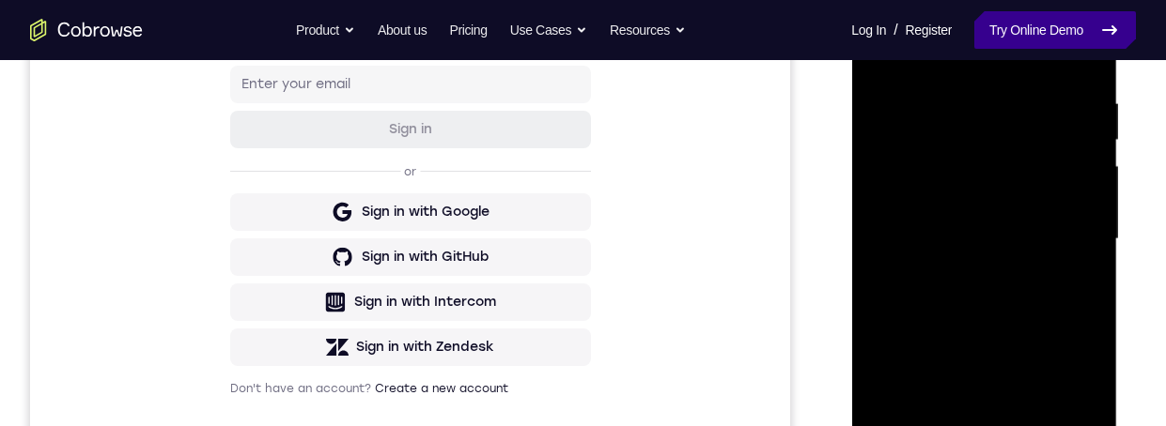
scroll to position [282, 0]
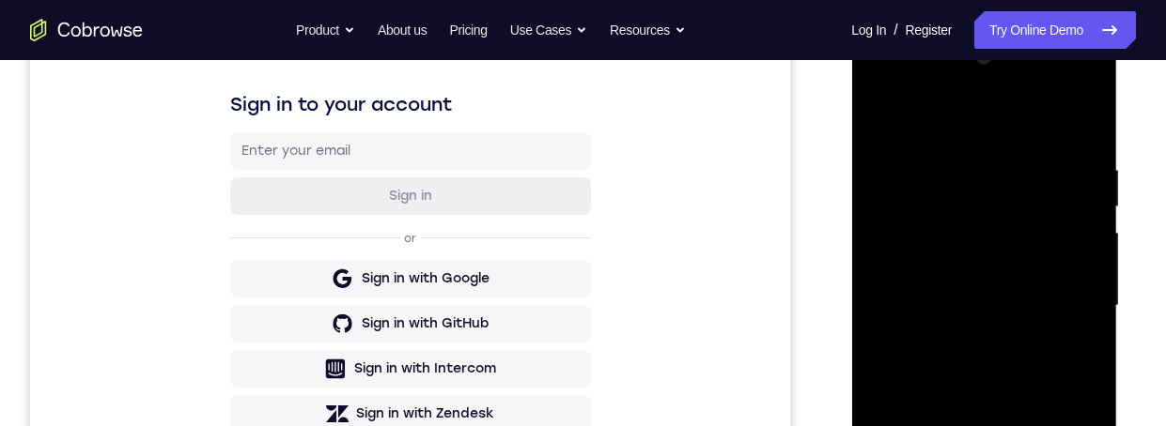
click at [994, 127] on div at bounding box center [983, 306] width 237 height 526
click at [993, 118] on div at bounding box center [983, 306] width 237 height 526
click at [984, 209] on div at bounding box center [983, 306] width 237 height 526
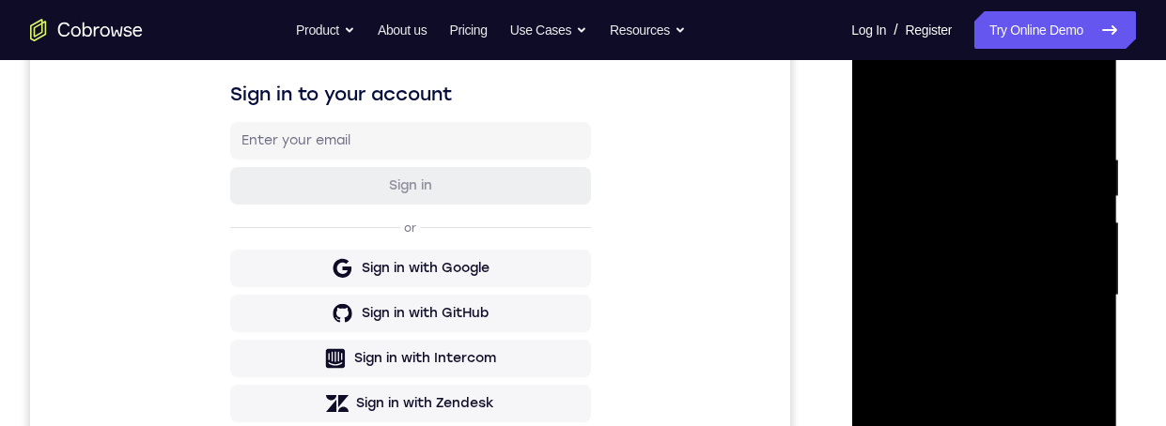
click at [963, 186] on div at bounding box center [983, 296] width 237 height 526
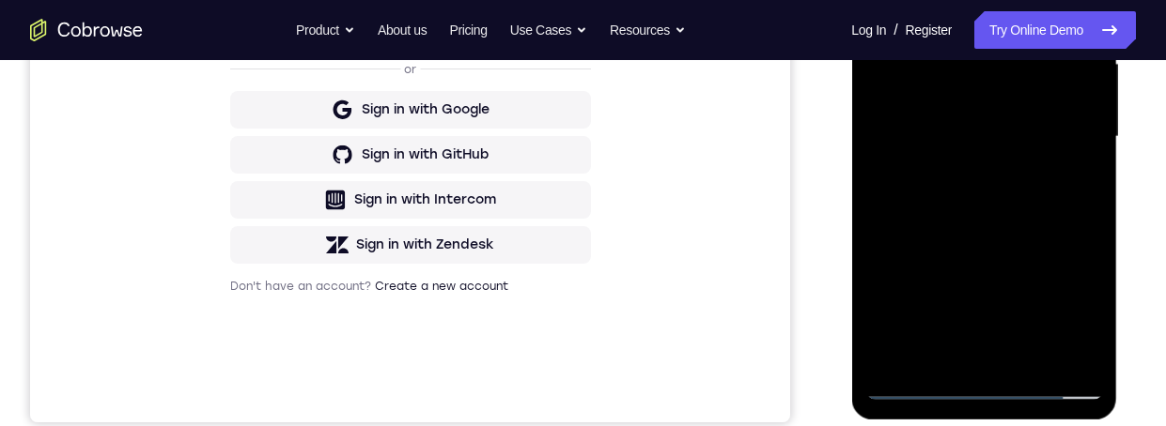
scroll to position [247, 0]
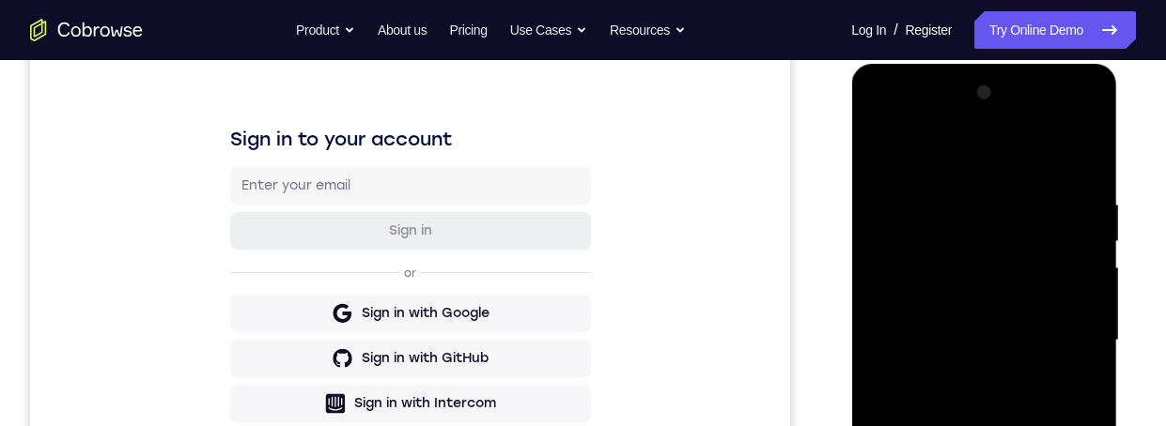
click at [938, 239] on div at bounding box center [983, 341] width 237 height 526
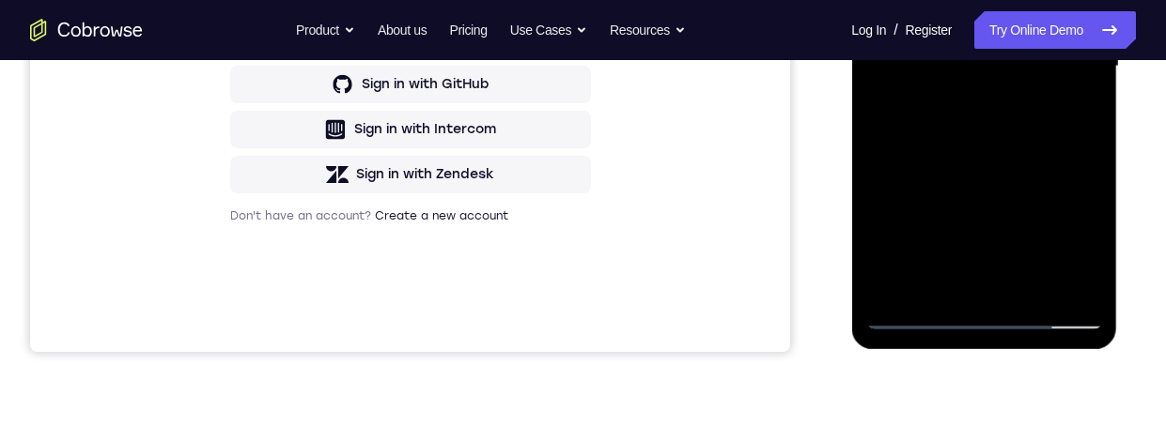
click at [982, 214] on div at bounding box center [983, 67] width 237 height 526
click at [1052, 251] on div at bounding box center [983, 67] width 237 height 526
click at [891, 214] on div at bounding box center [983, 67] width 237 height 526
click at [1041, 178] on div at bounding box center [983, 67] width 237 height 526
click at [1081, 212] on div at bounding box center [983, 67] width 237 height 526
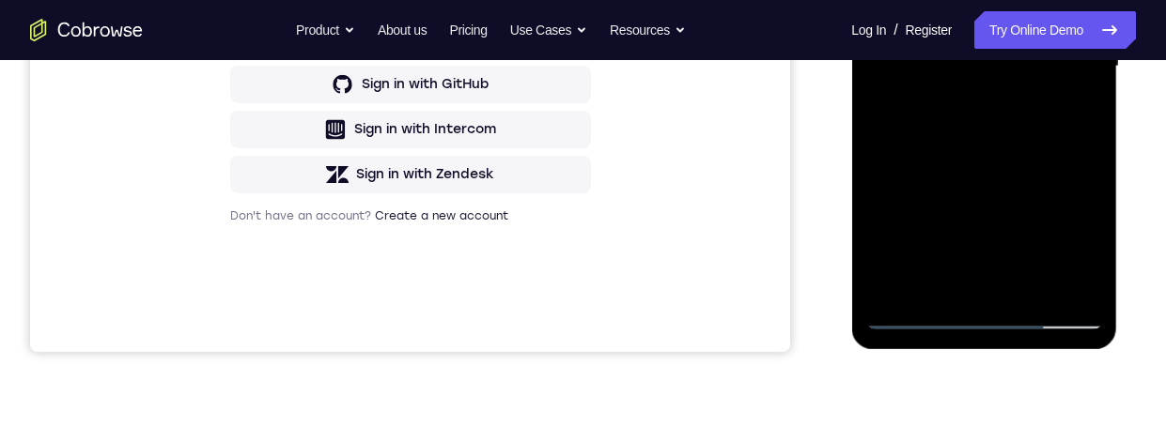
scroll to position [226, 0]
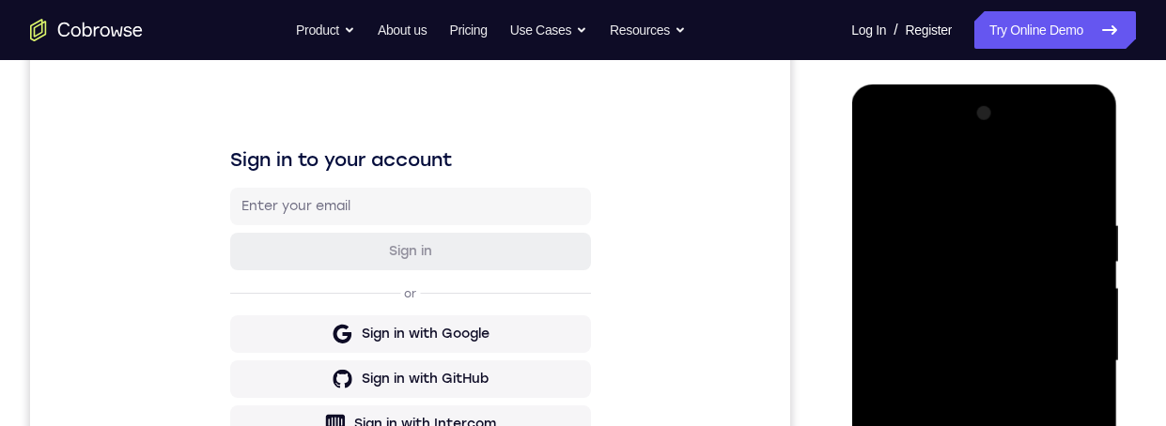
click at [981, 257] on div at bounding box center [983, 362] width 237 height 526
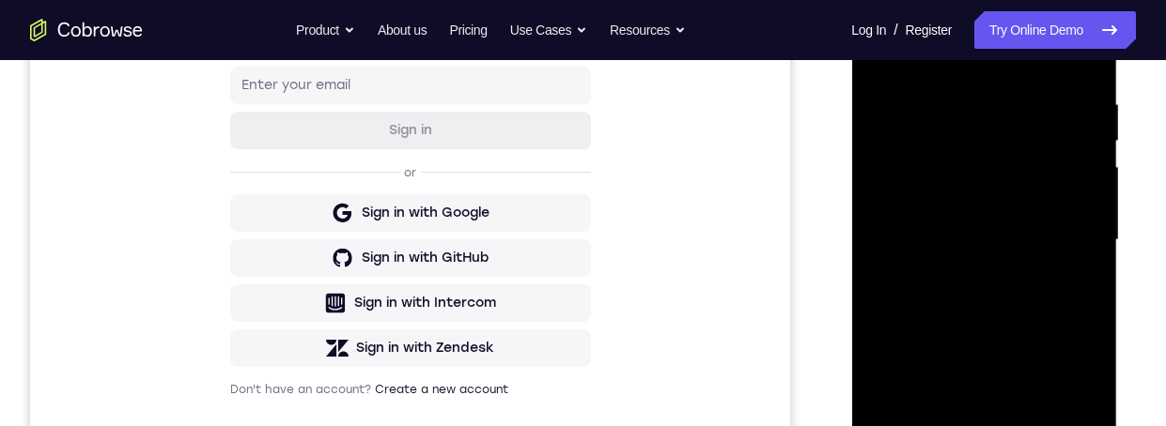
scroll to position [338, 0]
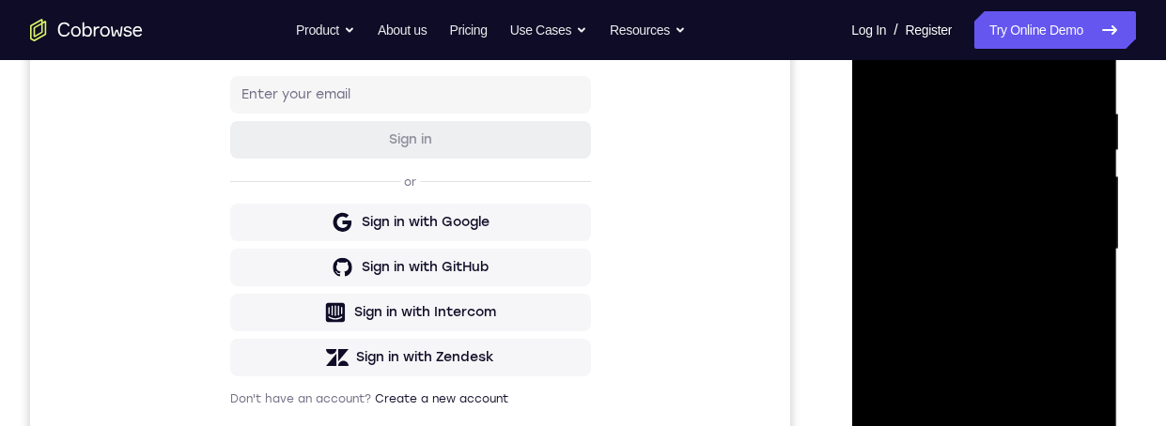
click at [948, 181] on div at bounding box center [983, 250] width 237 height 526
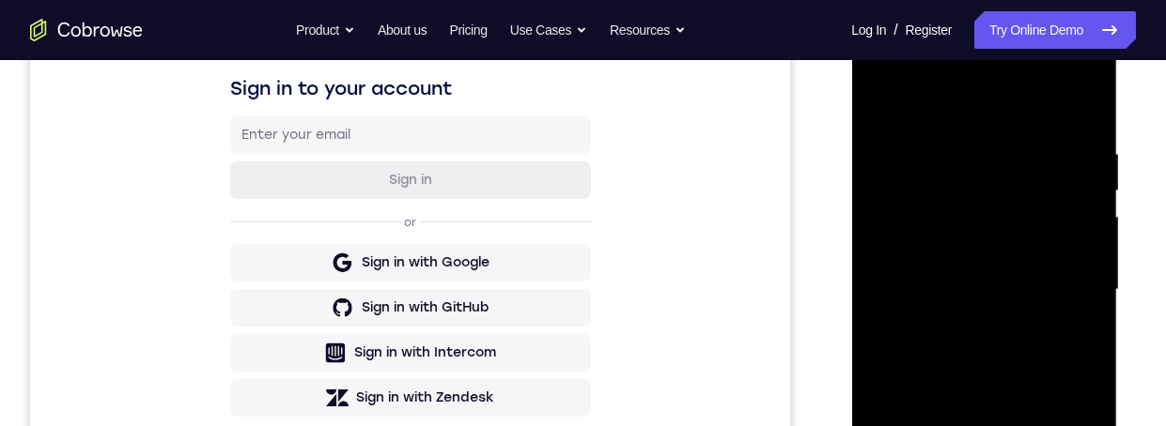
click at [905, 194] on div at bounding box center [983, 290] width 237 height 526
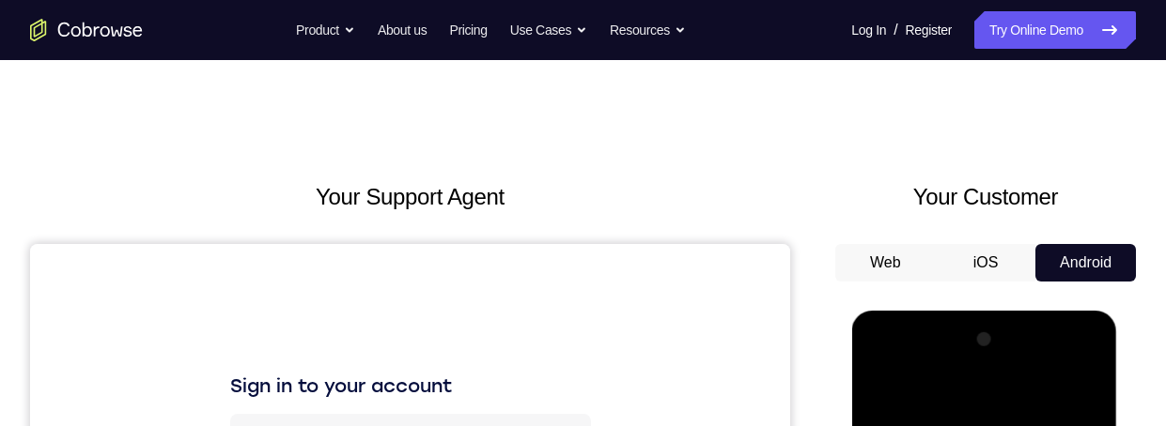
scroll to position [112, 0]
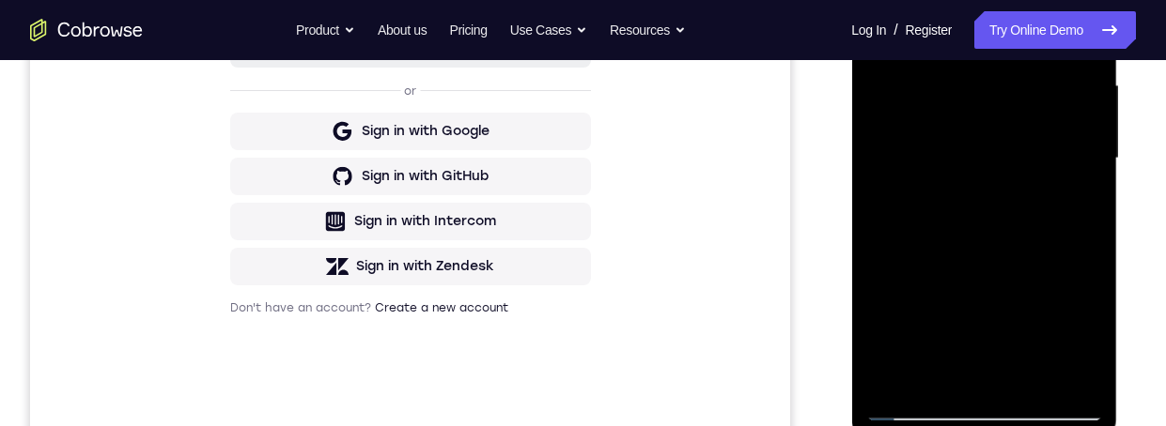
scroll to position [332, 0]
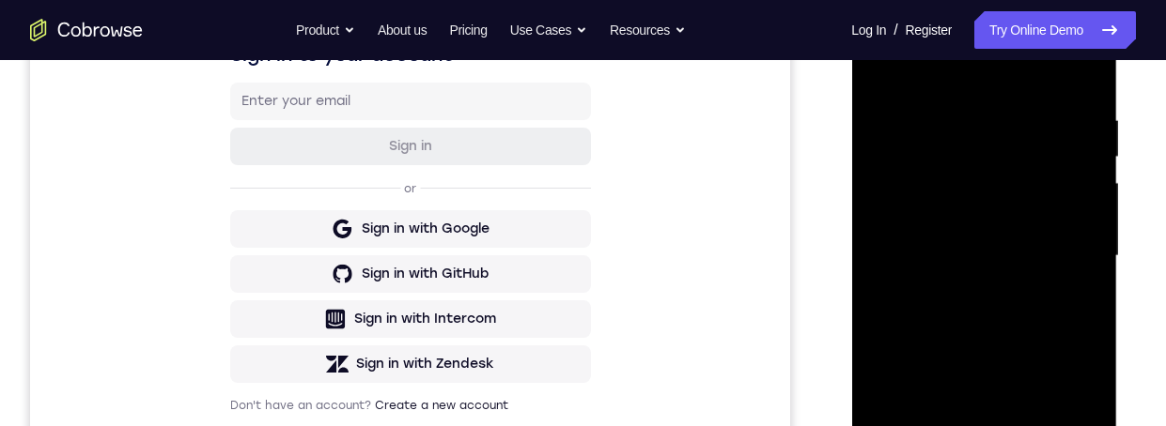
click at [1073, 54] on div at bounding box center [983, 256] width 237 height 526
click at [1067, 75] on div at bounding box center [983, 256] width 237 height 526
click at [1071, 78] on div at bounding box center [983, 256] width 237 height 526
click at [1086, 76] on div at bounding box center [983, 256] width 237 height 526
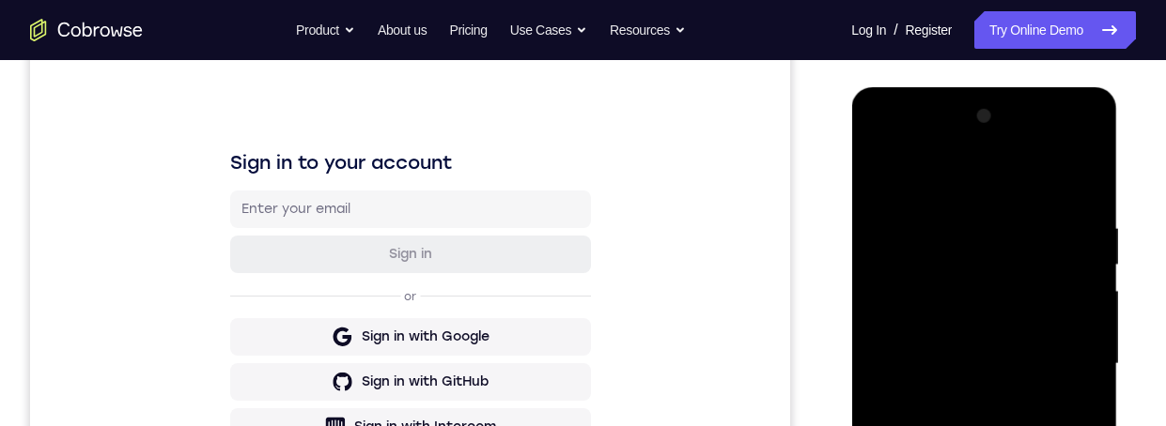
click at [1081, 181] on div at bounding box center [983, 364] width 237 height 526
click at [1079, 182] on div at bounding box center [983, 364] width 237 height 526
click at [1080, 182] on div at bounding box center [983, 364] width 237 height 526
